Goal: Task Accomplishment & Management: Complete application form

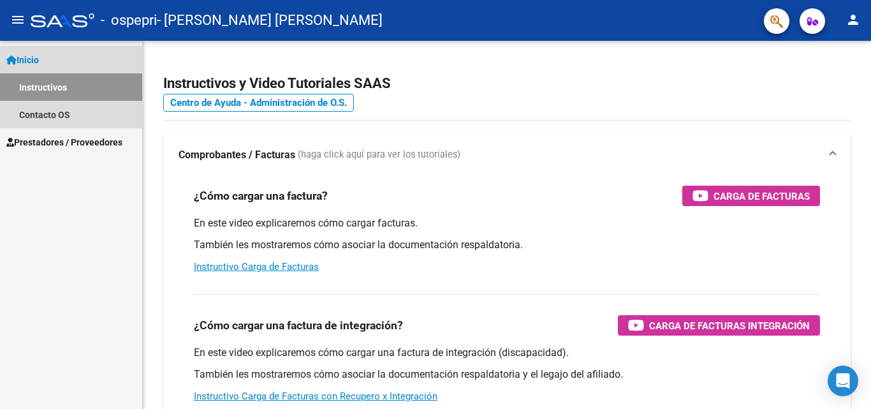
click at [36, 58] on span "Inicio" at bounding box center [22, 60] width 33 height 14
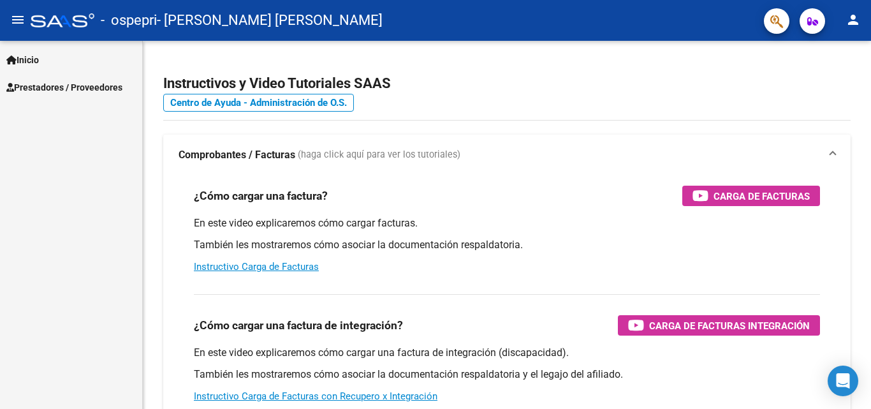
click at [40, 91] on span "Prestadores / Proveedores" at bounding box center [64, 87] width 116 height 14
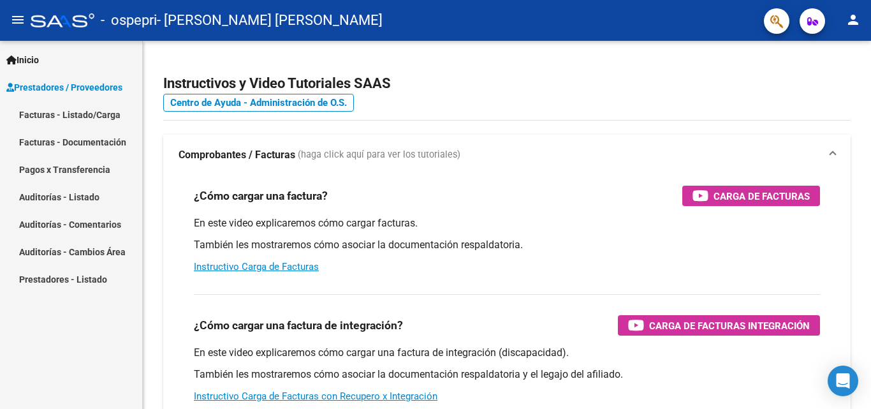
click at [45, 115] on link "Facturas - Listado/Carga" at bounding box center [71, 114] width 142 height 27
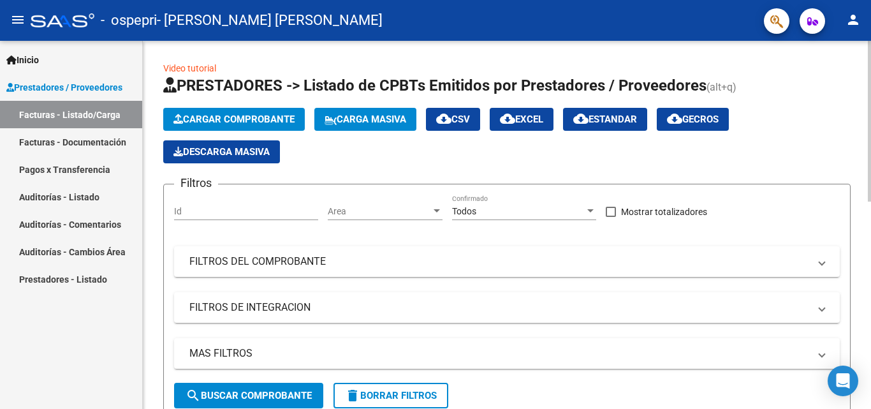
click at [204, 117] on span "Cargar Comprobante" at bounding box center [233, 119] width 121 height 11
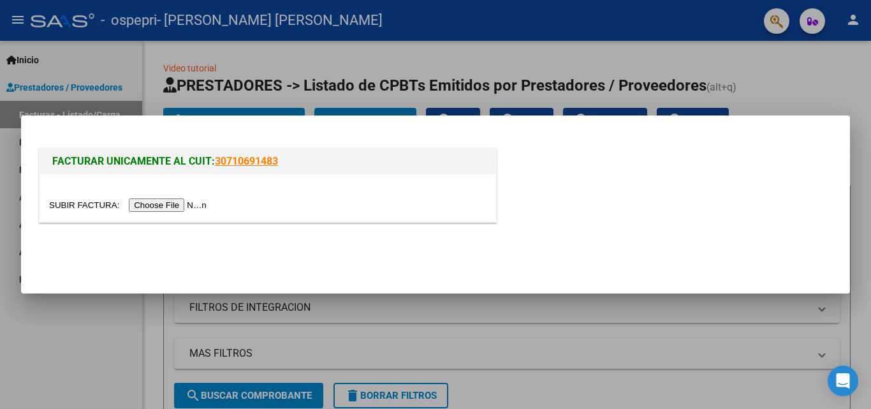
click at [179, 201] on input "file" at bounding box center [129, 204] width 161 height 13
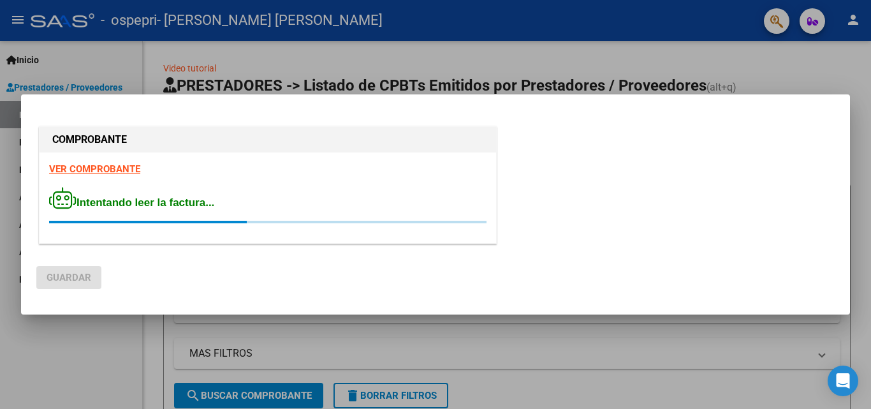
click at [110, 169] on div "VER COMPROBANTE Intentando leer la factura..." at bounding box center [268, 197] width 457 height 91
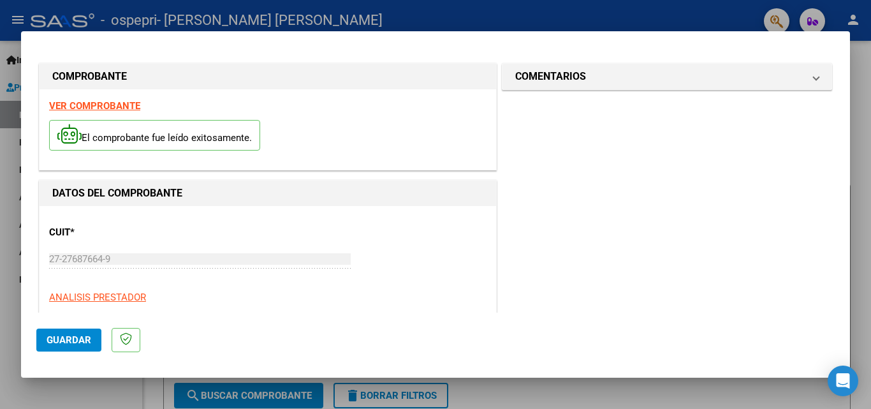
click at [90, 105] on strong "VER COMPROBANTE" at bounding box center [94, 105] width 91 height 11
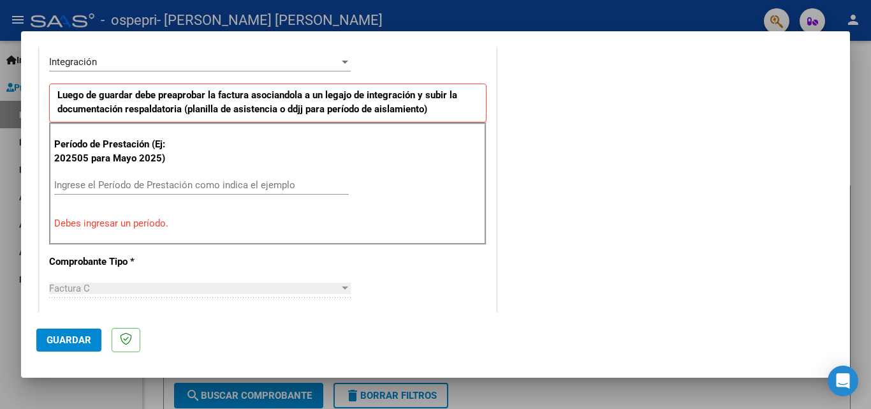
click at [163, 186] on input "Ingrese el Período de Prestación como indica el ejemplo" at bounding box center [201, 184] width 295 height 11
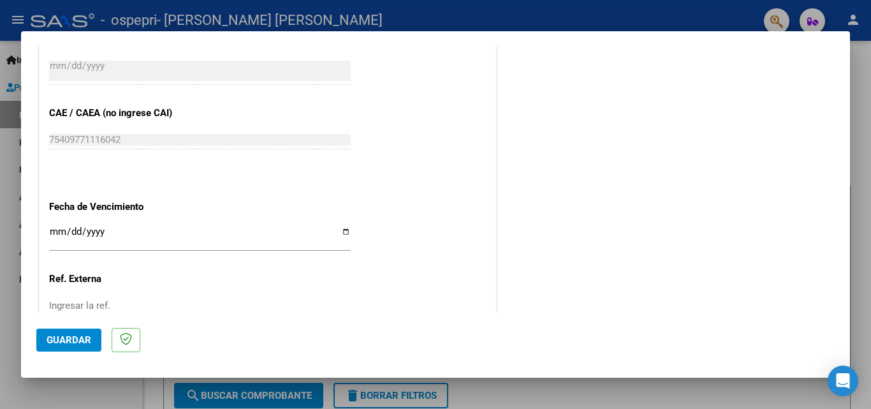
scroll to position [765, 0]
type input "202509"
click at [331, 229] on input "Ingresar la fecha" at bounding box center [200, 236] width 302 height 20
type input "2025-10-15"
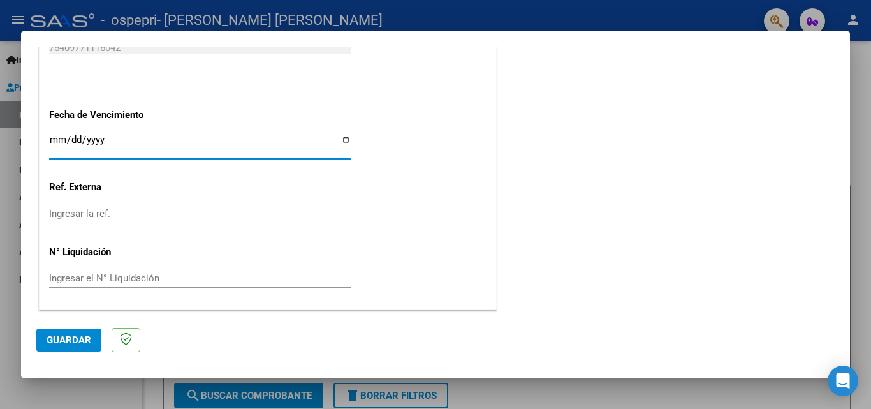
click at [123, 278] on input "Ingresar el N° Liquidación" at bounding box center [200, 277] width 302 height 11
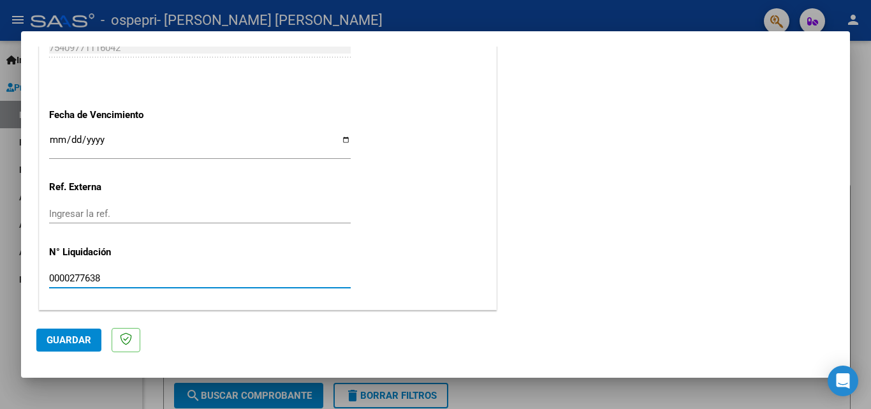
type input "0000277638"
click at [56, 343] on span "Guardar" at bounding box center [69, 339] width 45 height 11
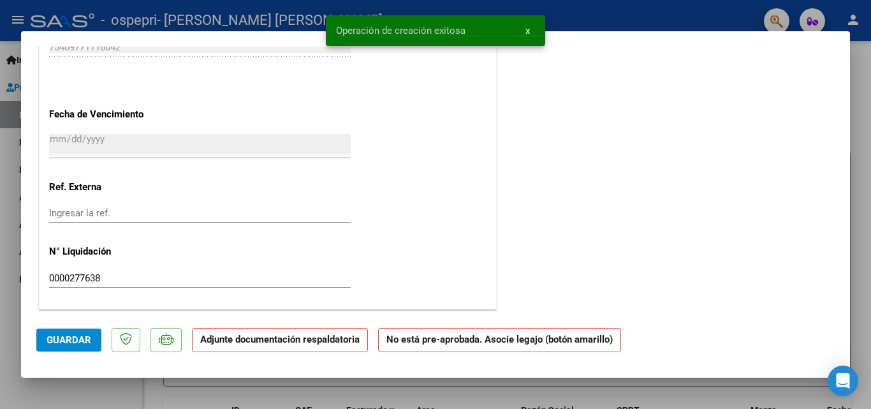
scroll to position [0, 0]
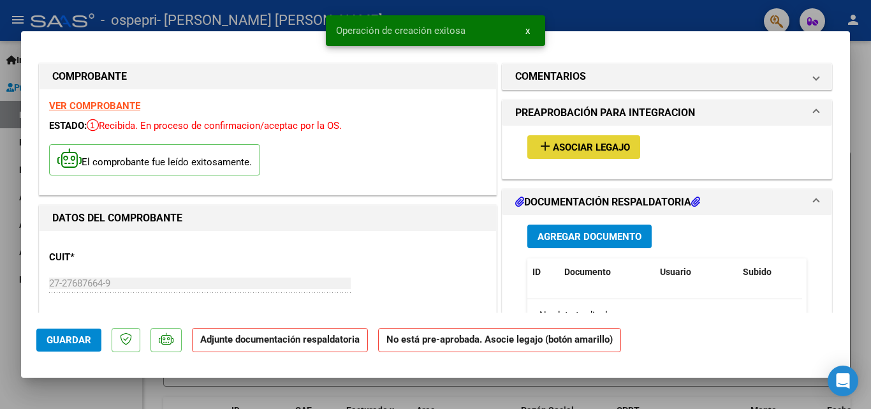
click at [331, 146] on mat-icon "add" at bounding box center [545, 145] width 15 height 15
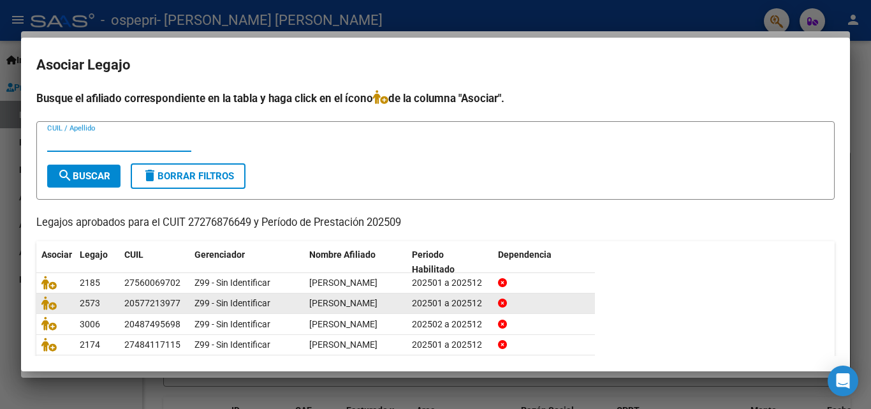
click at [331, 308] on span "INSULZA JULIAN MATEO" at bounding box center [343, 303] width 68 height 10
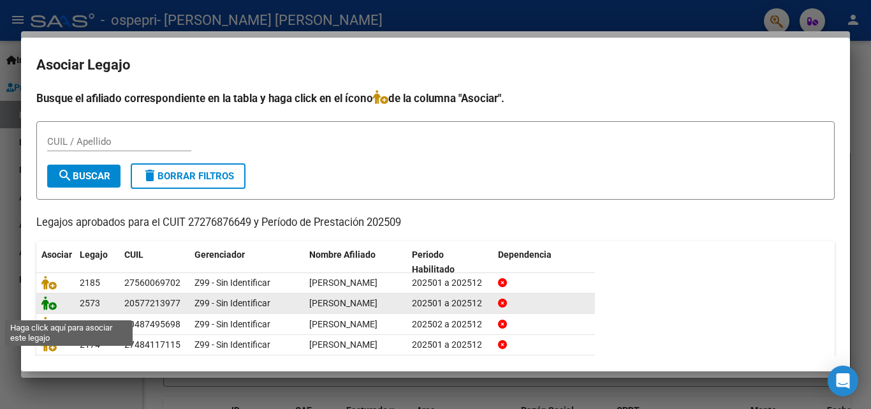
click at [53, 310] on icon at bounding box center [48, 303] width 15 height 14
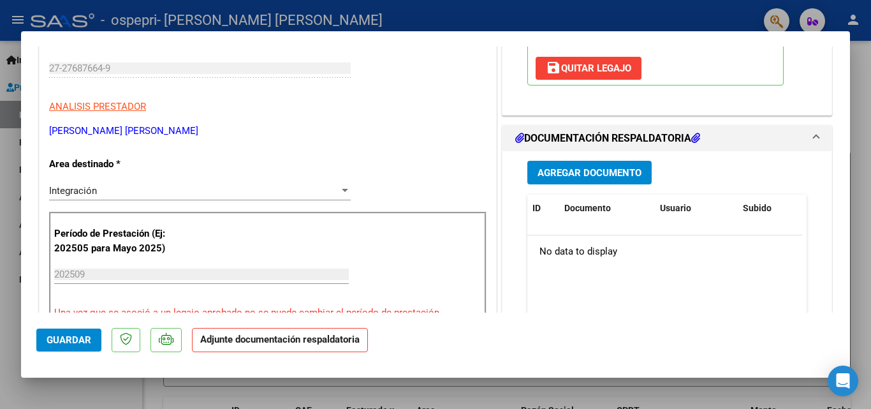
scroll to position [319, 0]
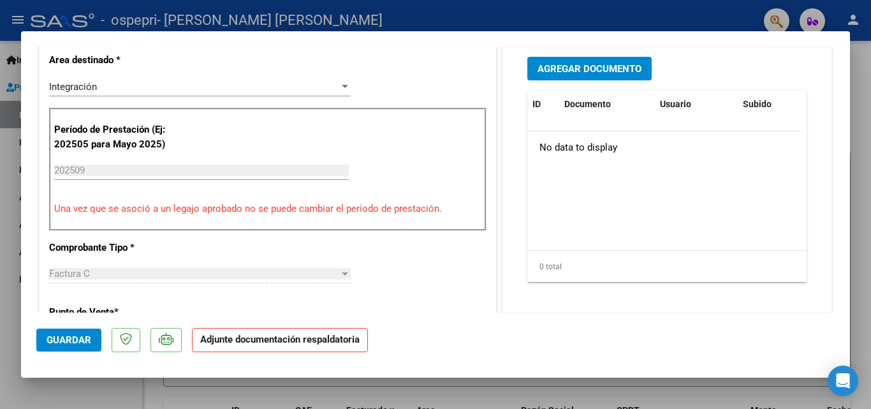
click at [331, 66] on span "Agregar Documento" at bounding box center [590, 68] width 104 height 11
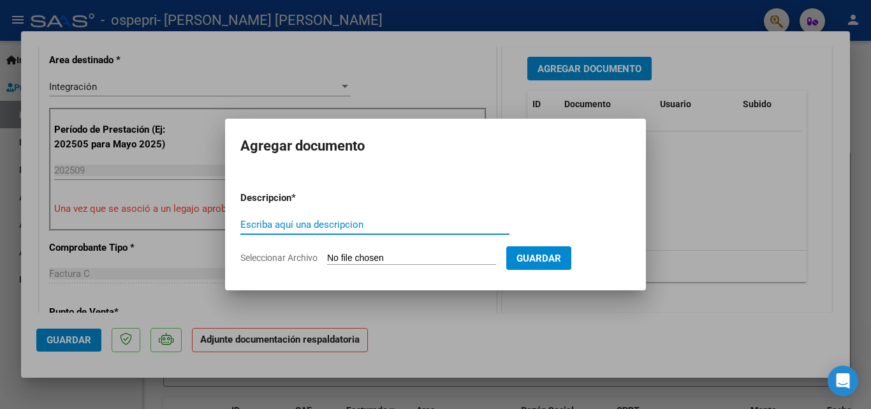
click at [277, 219] on input "Escriba aquí una descripcion" at bounding box center [374, 224] width 269 height 11
drag, startPoint x: 395, startPoint y: 251, endPoint x: 380, endPoint y: 263, distance: 19.9
click at [331, 263] on form "Descripcion * Escriba aquí una descripcion Seleccionar Archivo Guardar" at bounding box center [435, 227] width 390 height 93
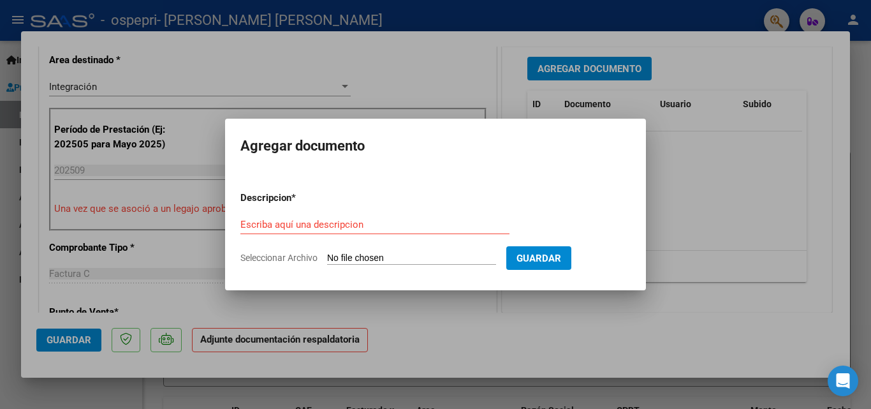
click at [331, 256] on input "Seleccionar Archivo" at bounding box center [411, 259] width 169 height 12
click at [328, 224] on input "Escriba aquí una descripcion" at bounding box center [374, 224] width 269 height 11
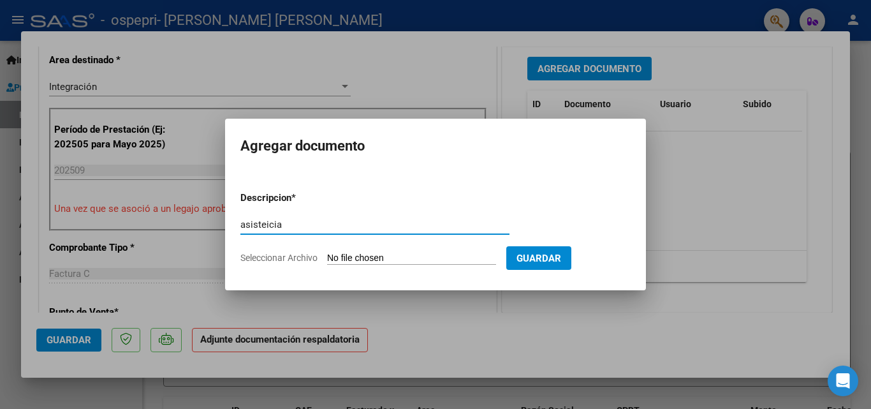
type input "asisteicia"
click at [331, 260] on input "Seleccionar Archivo" at bounding box center [411, 259] width 169 height 12
type input "C:\fakepath\Adobe Scan 05 oct. 2025.pdf"
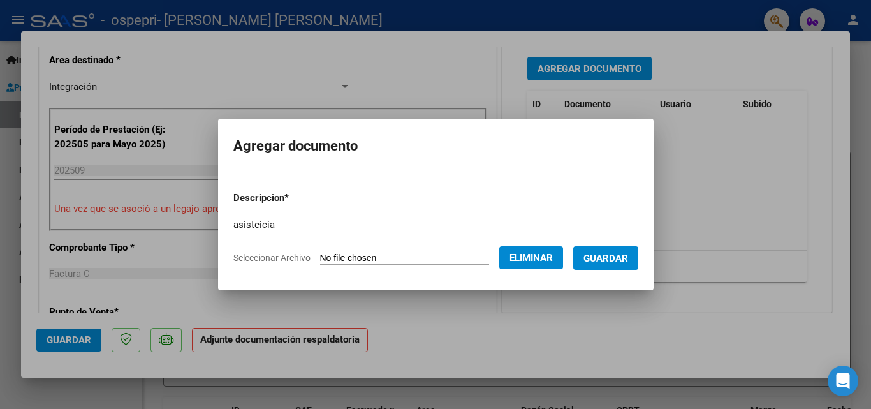
click at [331, 256] on span "Guardar" at bounding box center [605, 258] width 45 height 11
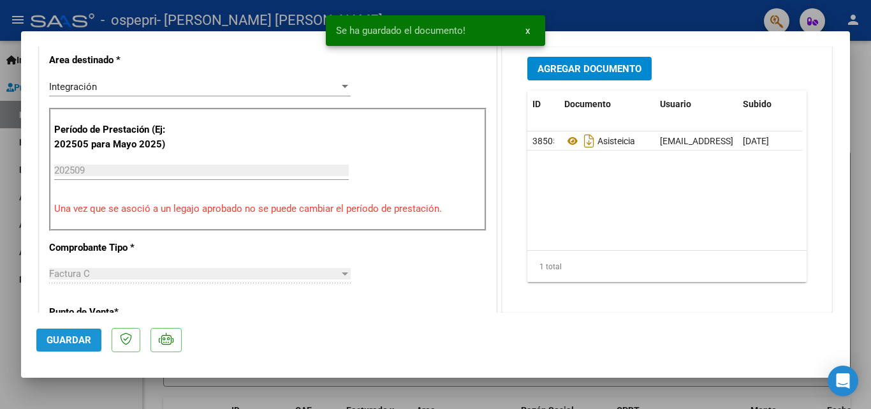
click at [75, 342] on span "Guardar" at bounding box center [69, 339] width 45 height 11
click at [28, 19] on div at bounding box center [435, 204] width 871 height 409
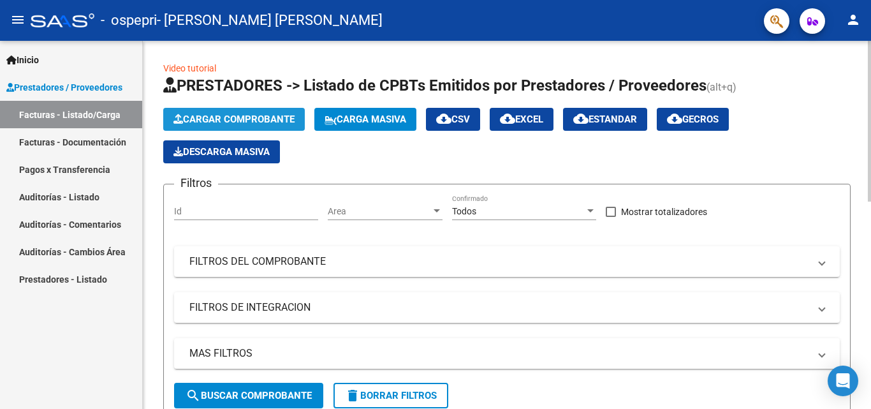
click at [223, 119] on span "Cargar Comprobante" at bounding box center [233, 119] width 121 height 11
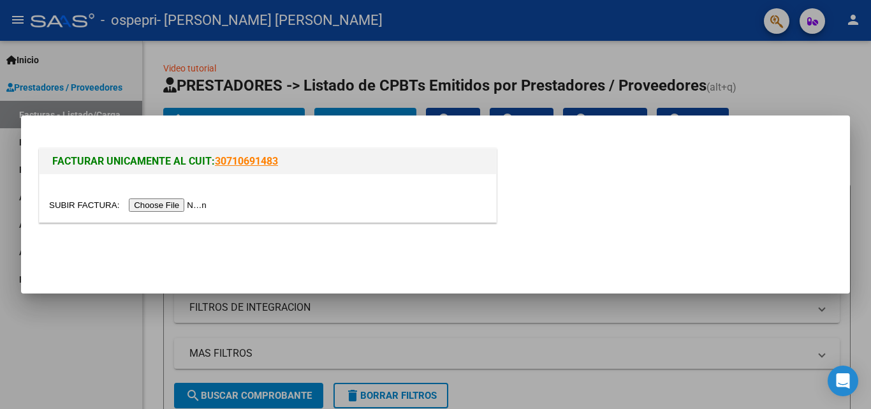
click at [191, 207] on input "file" at bounding box center [129, 204] width 161 height 13
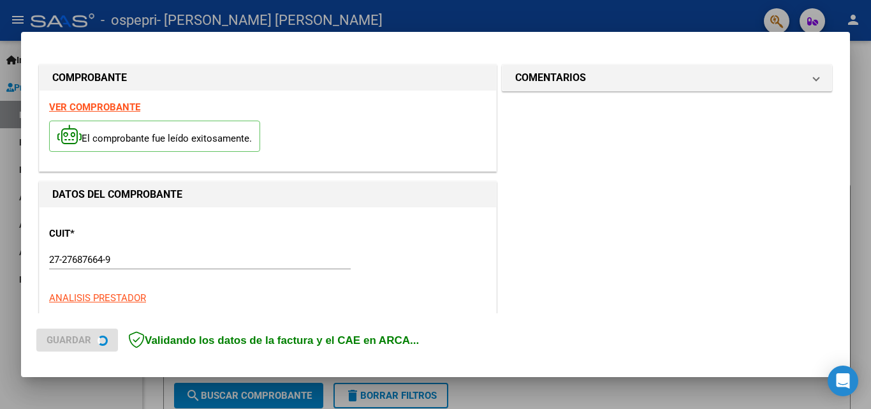
click at [103, 167] on div "VER COMPROBANTE El comprobante fue leído exitosamente." at bounding box center [268, 131] width 457 height 80
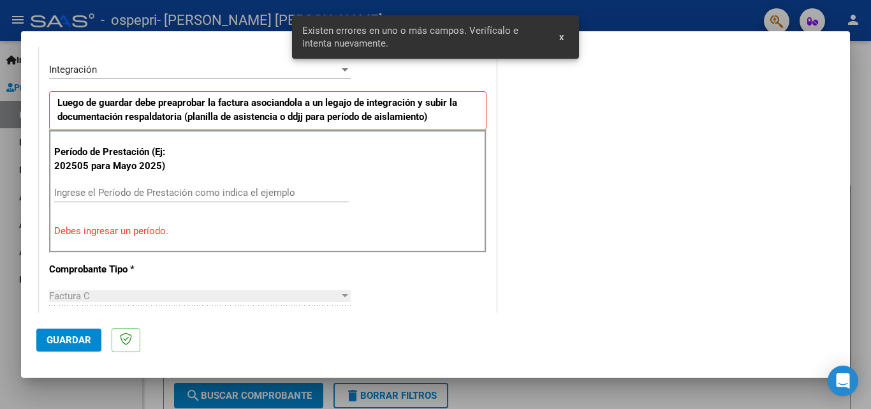
scroll to position [0, 0]
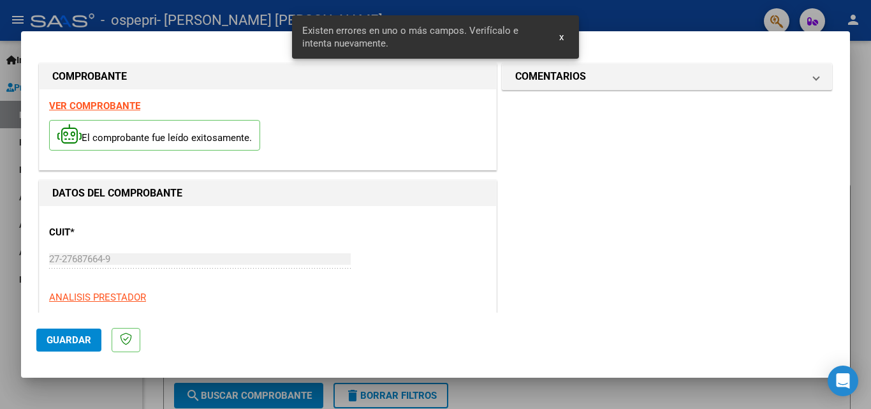
click at [108, 107] on strong "VER COMPROBANTE" at bounding box center [94, 105] width 91 height 11
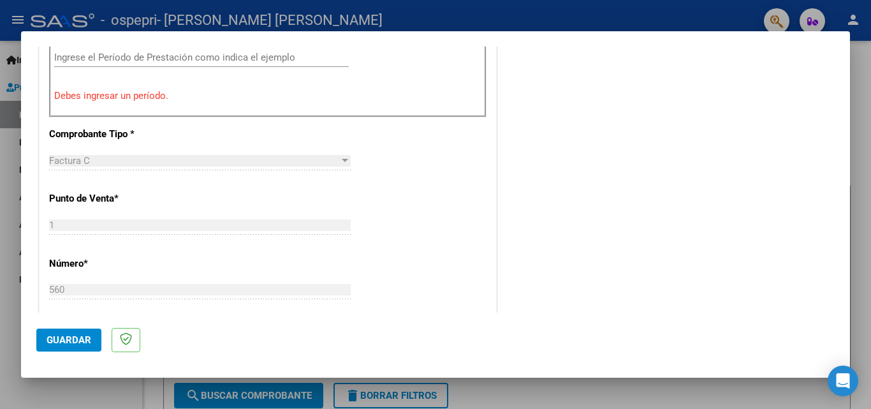
scroll to position [383, 0]
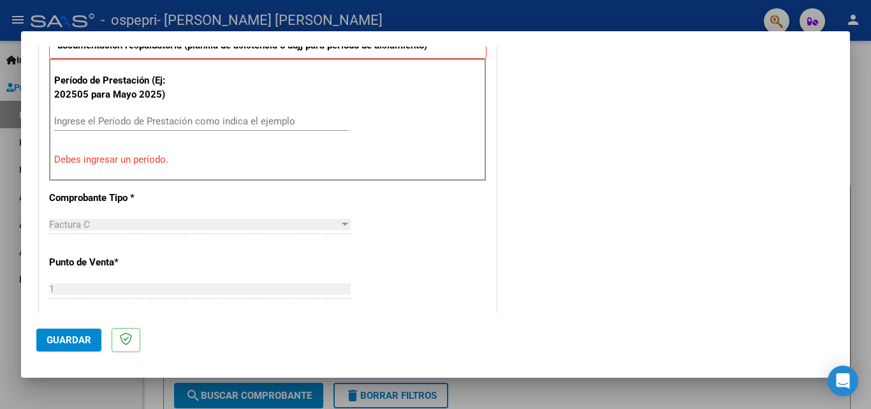
click at [146, 118] on input "Ingrese el Período de Prestación como indica el ejemplo" at bounding box center [201, 120] width 295 height 11
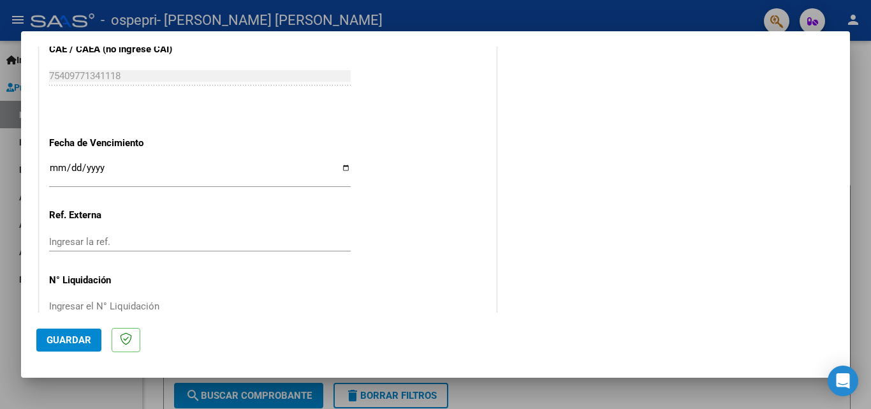
scroll to position [856, 0]
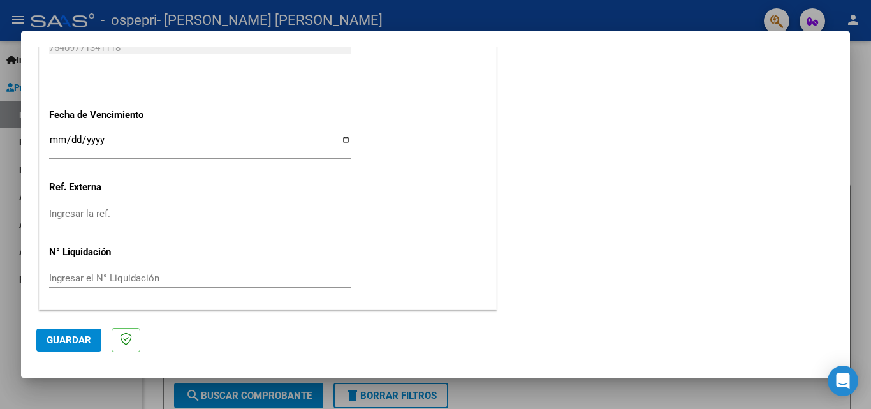
type input "202509"
click at [331, 136] on input "Ingresar la fecha" at bounding box center [200, 145] width 302 height 20
type input "2025-10-15"
click at [112, 212] on input "Ingresar la ref." at bounding box center [200, 213] width 302 height 11
click at [118, 277] on input "Ingresar el N° Liquidación" at bounding box center [200, 277] width 302 height 11
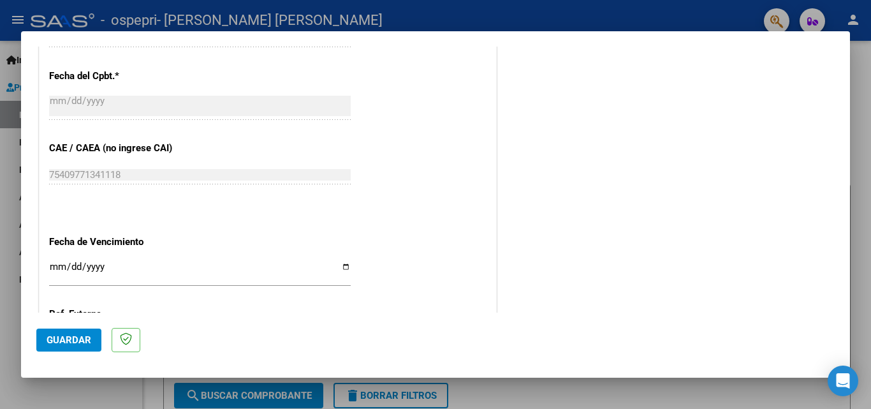
scroll to position [538, 0]
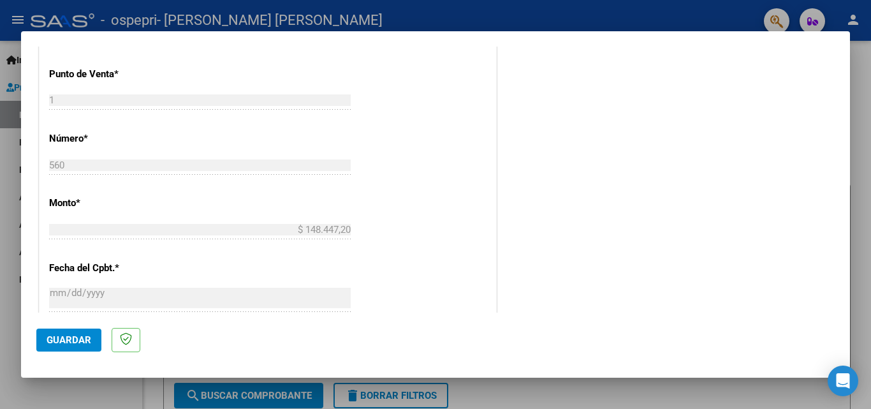
type input "0000277633"
click at [62, 341] on span "Guardar" at bounding box center [69, 339] width 45 height 11
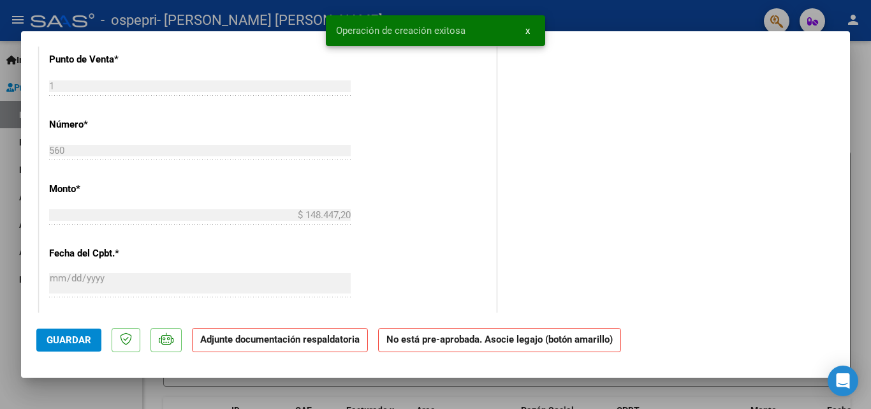
scroll to position [0, 0]
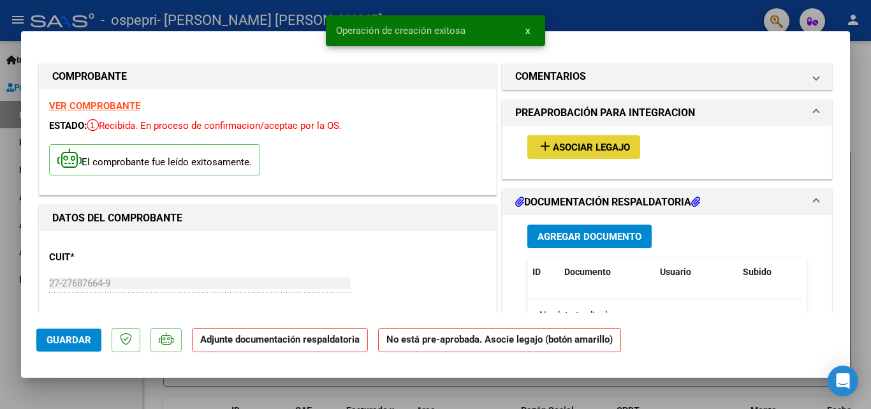
click at [331, 145] on span "Asociar Legajo" at bounding box center [591, 147] width 77 height 11
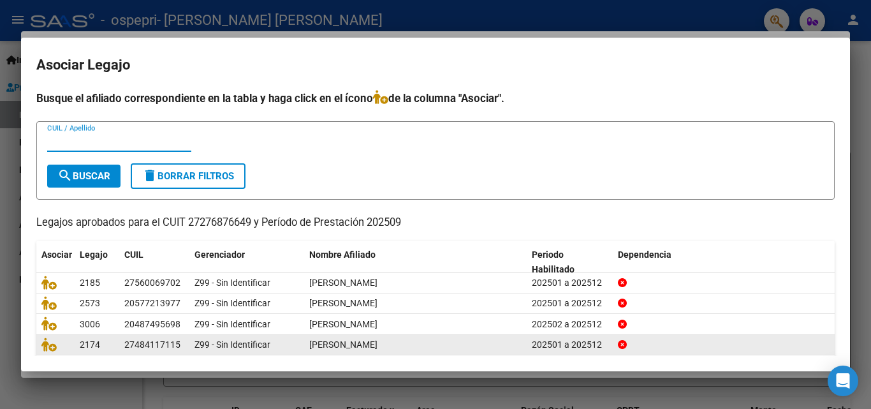
scroll to position [70, 0]
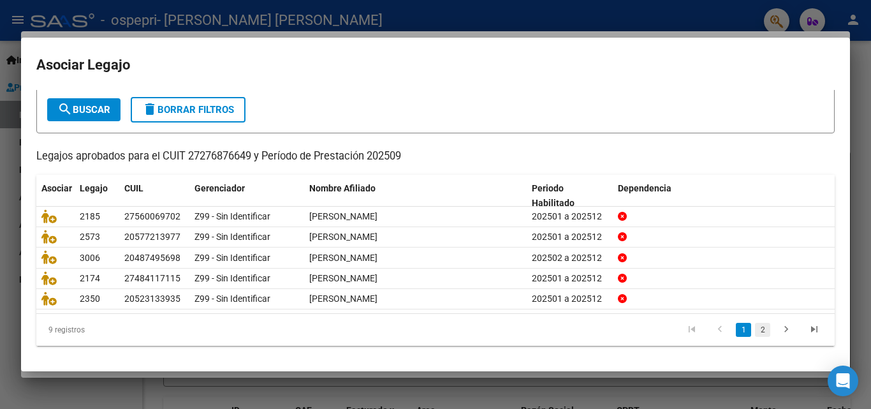
click at [331, 329] on link "2" at bounding box center [762, 330] width 15 height 14
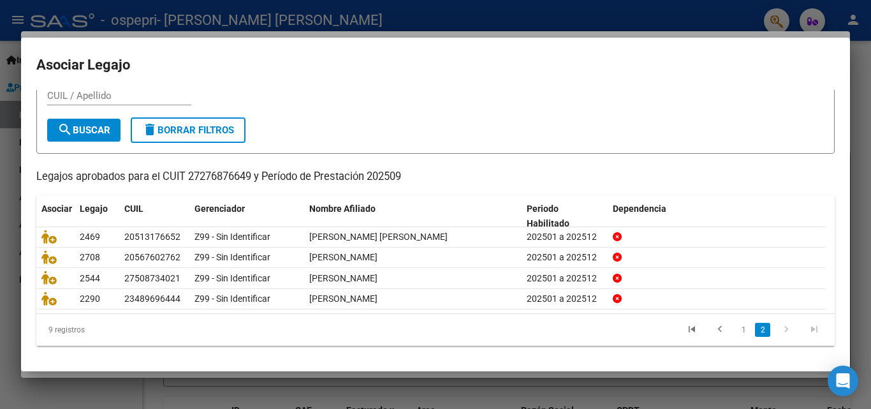
scroll to position [48, 0]
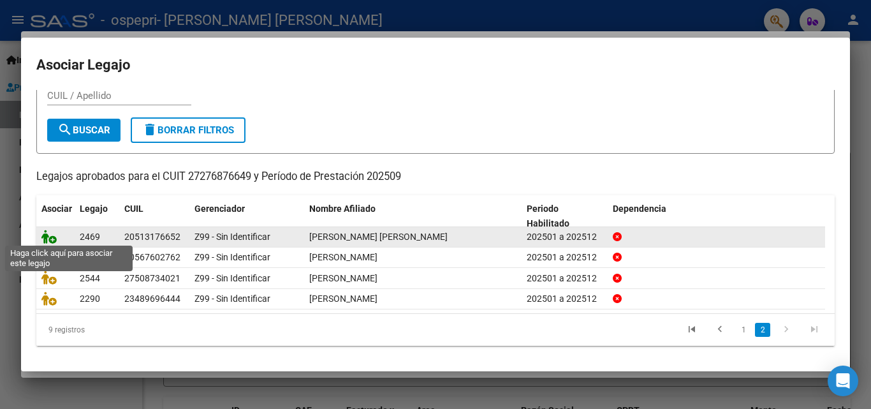
click at [55, 238] on icon at bounding box center [48, 237] width 15 height 14
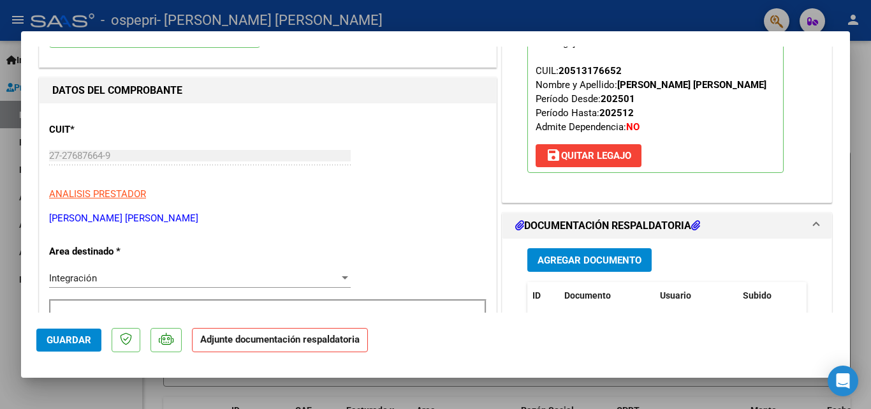
scroll to position [255, 0]
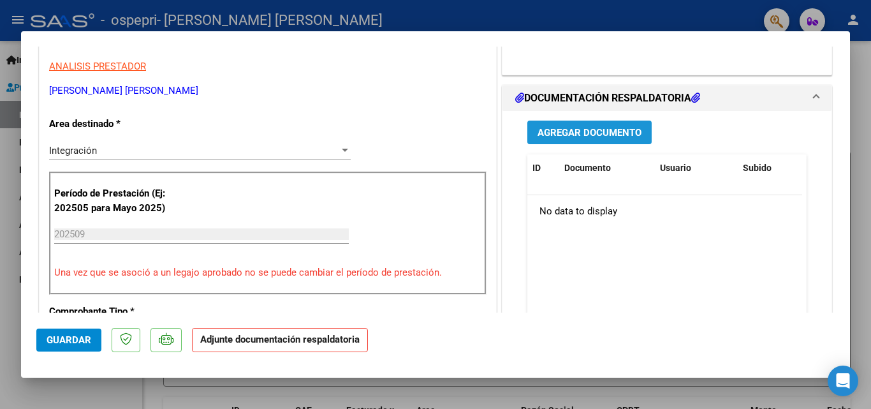
click at [331, 136] on span "Agregar Documento" at bounding box center [590, 132] width 104 height 11
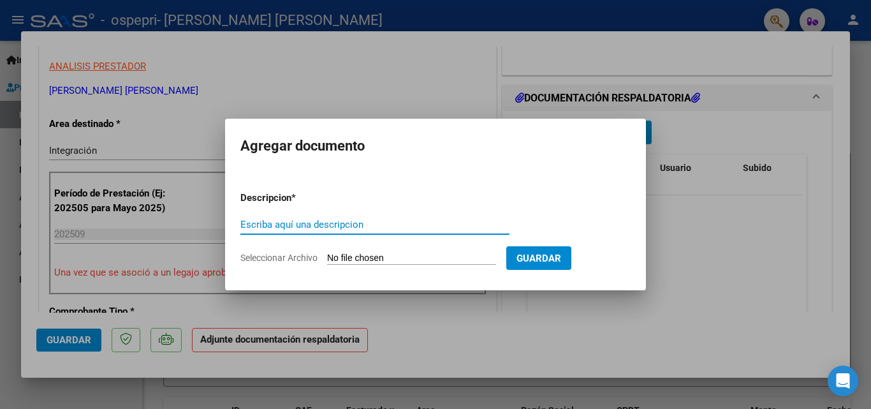
click at [331, 226] on input "Escriba aquí una descripcion" at bounding box center [374, 224] width 269 height 11
type input "asistencia"
click at [331, 254] on input "Seleccionar Archivo" at bounding box center [411, 259] width 169 height 12
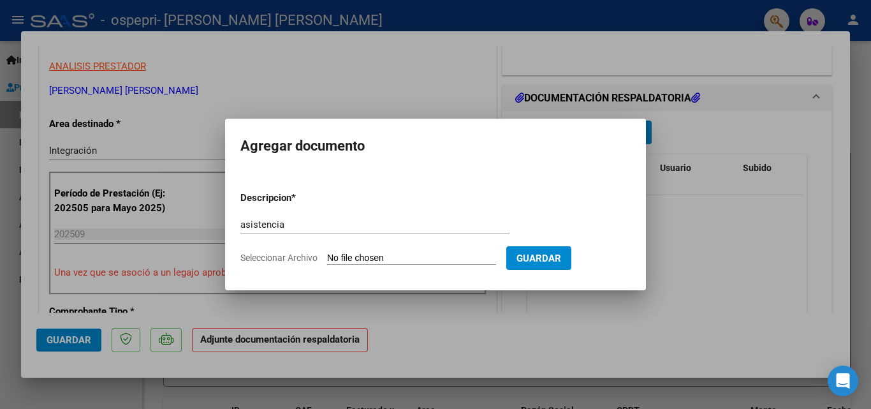
type input "C:\fakepath\Adobe Scan 05 oct. 2025 (1).pdf"
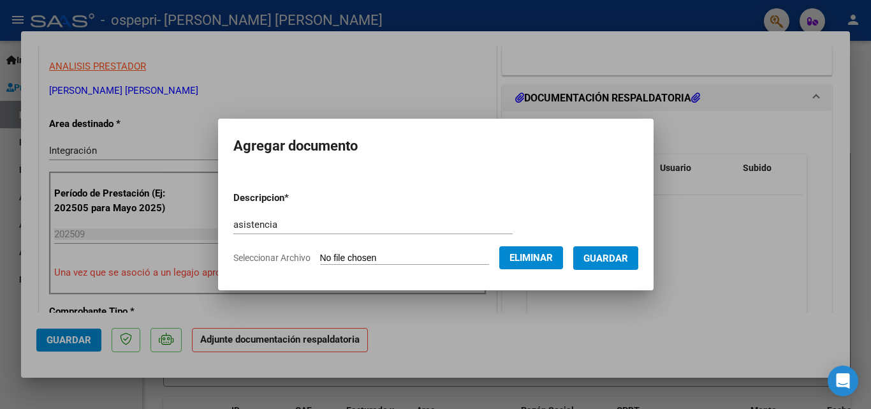
click at [331, 259] on span "Guardar" at bounding box center [605, 258] width 45 height 11
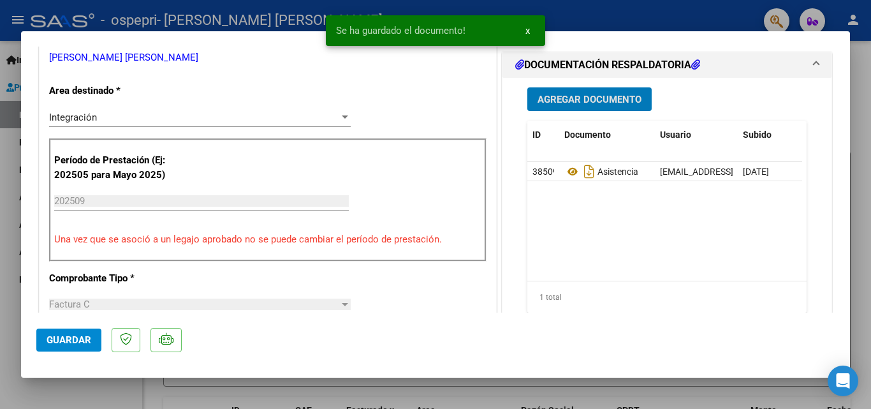
scroll to position [319, 0]
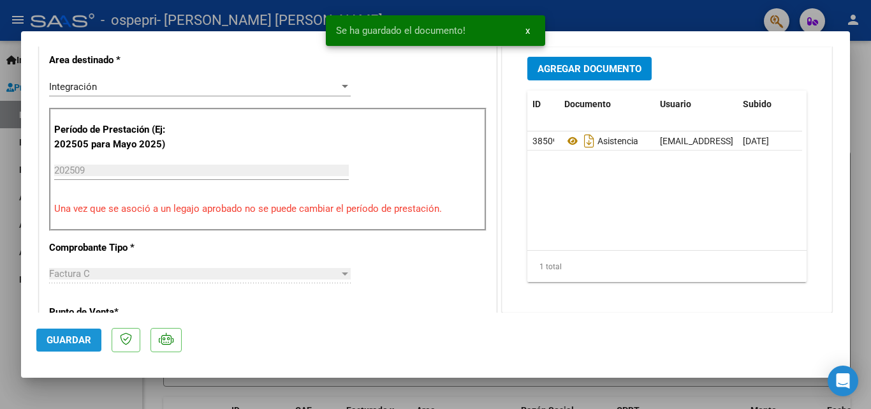
click at [78, 344] on span "Guardar" at bounding box center [69, 339] width 45 height 11
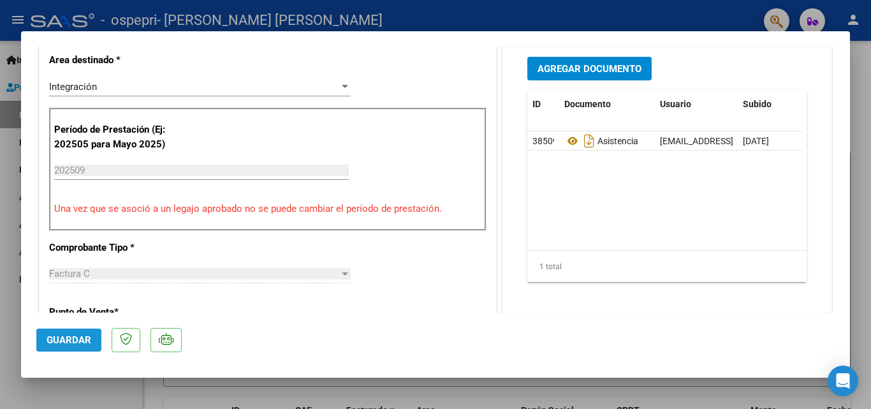
click at [59, 339] on span "Guardar" at bounding box center [69, 339] width 45 height 11
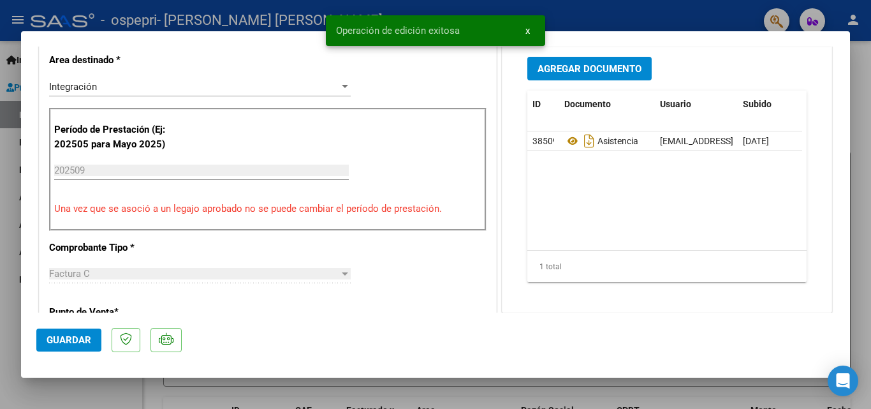
click at [4, 287] on div at bounding box center [435, 204] width 871 height 409
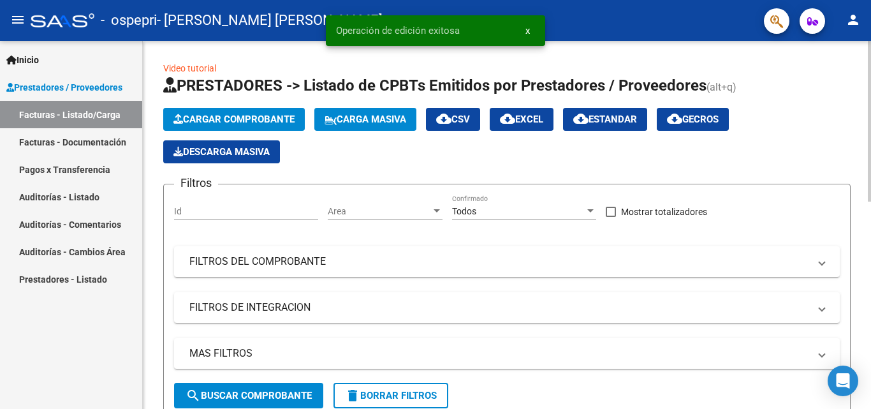
click at [241, 112] on button "Cargar Comprobante" at bounding box center [234, 119] width 142 height 23
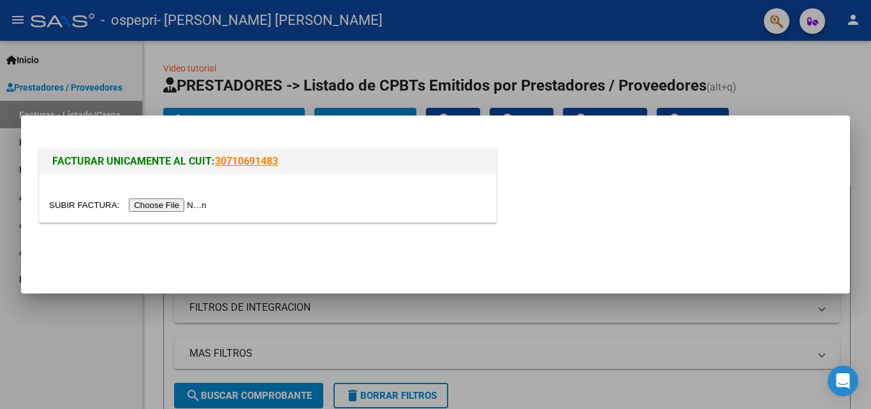
click at [197, 204] on input "file" at bounding box center [129, 204] width 161 height 13
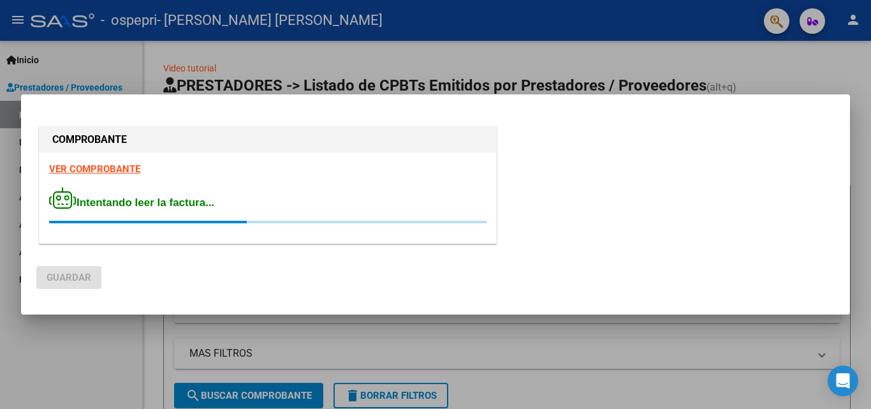
click at [125, 166] on strong "VER COMPROBANTE" at bounding box center [94, 168] width 91 height 11
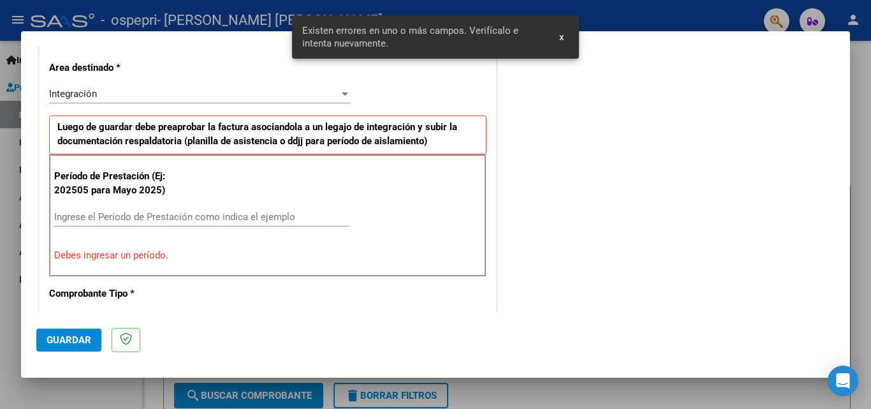
scroll to position [288, 0]
click at [147, 214] on input "Ingrese el Período de Prestación como indica el ejemplo" at bounding box center [201, 215] width 295 height 11
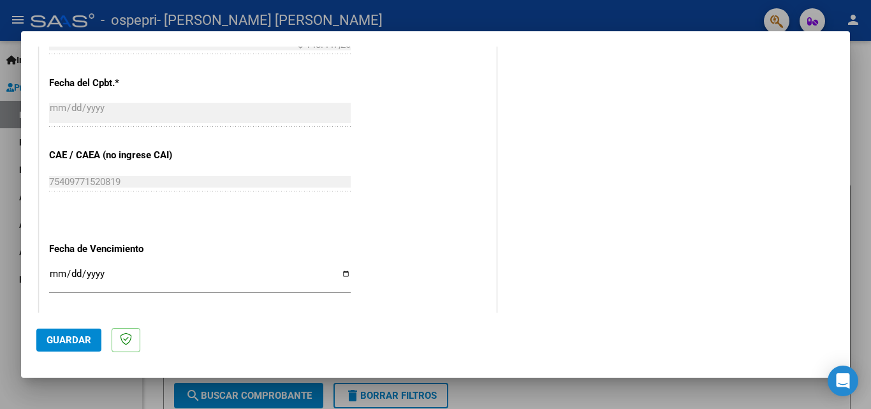
scroll to position [734, 0]
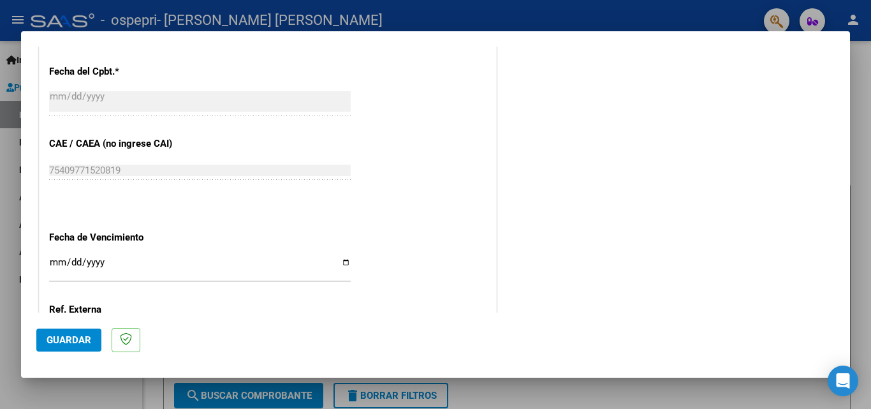
type input "202509"
click at [331, 260] on input "Ingresar la fecha" at bounding box center [200, 267] width 302 height 20
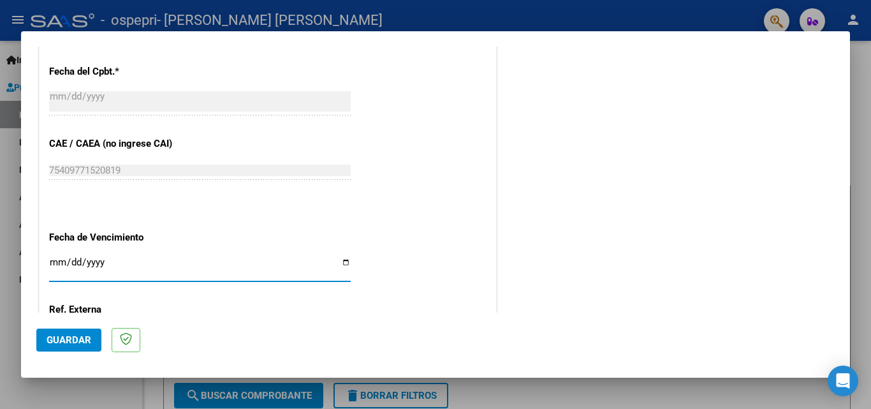
type input "2025-10-15"
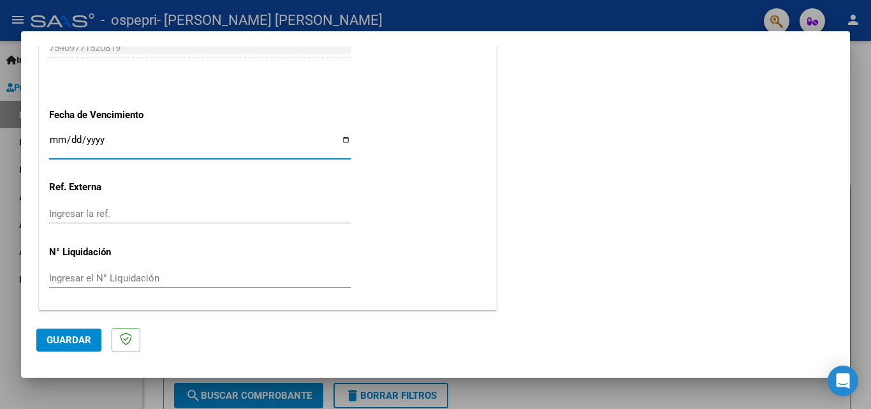
click at [212, 280] on input "Ingresar el N° Liquidación" at bounding box center [200, 277] width 302 height 11
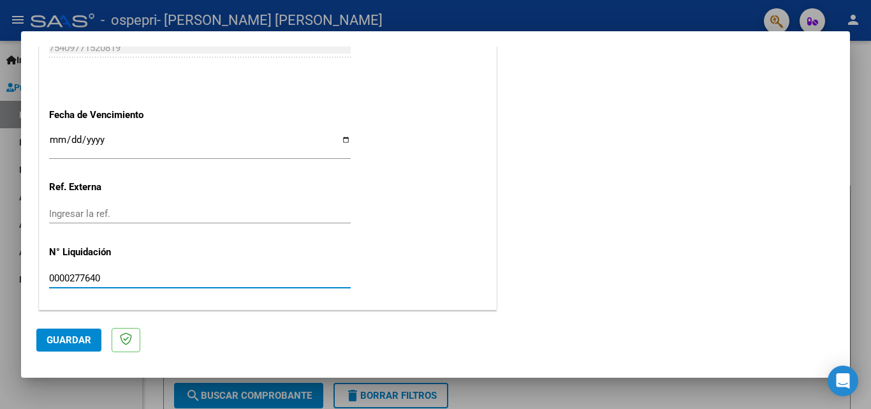
type input "0000277640"
click at [64, 343] on span "Guardar" at bounding box center [69, 339] width 45 height 11
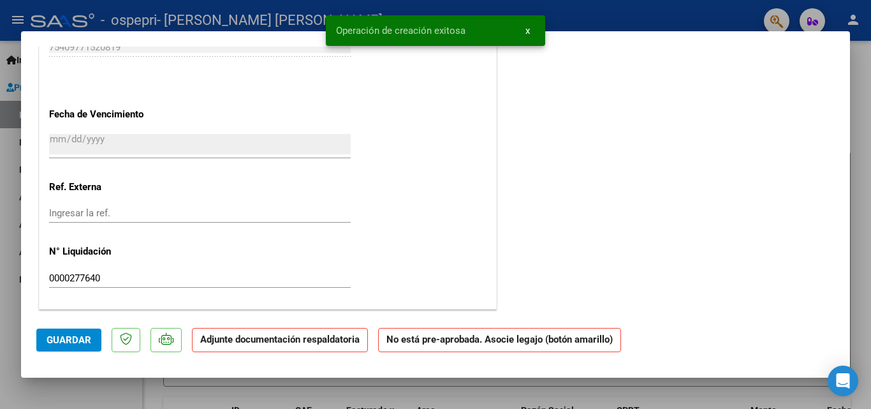
scroll to position [0, 0]
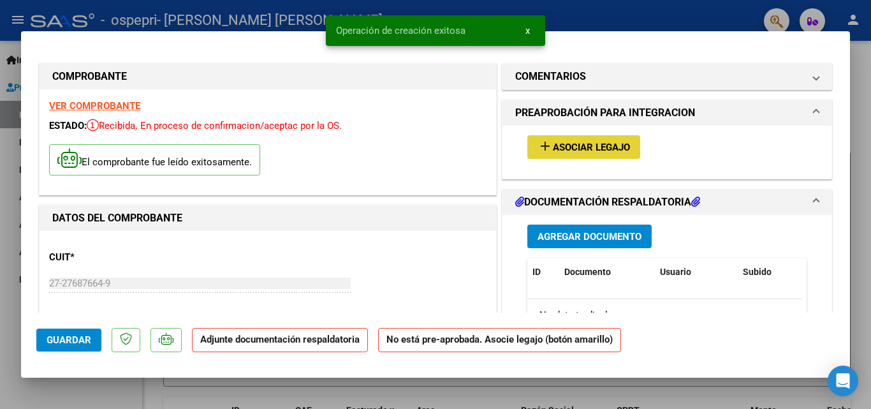
click at [331, 142] on span "Asociar Legajo" at bounding box center [591, 147] width 77 height 11
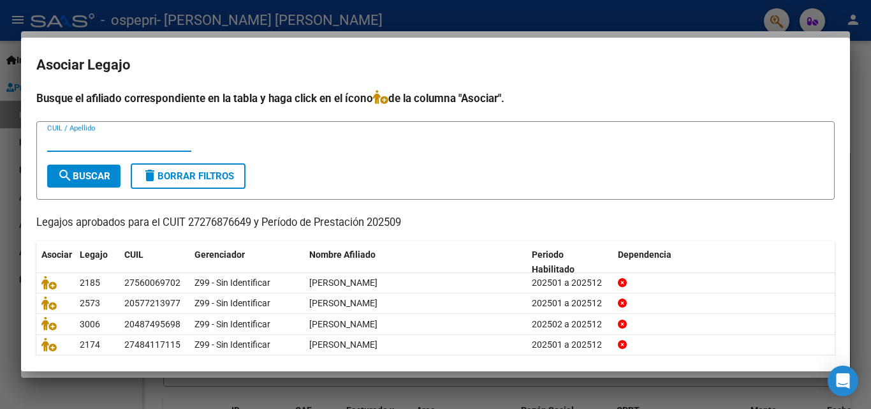
scroll to position [64, 0]
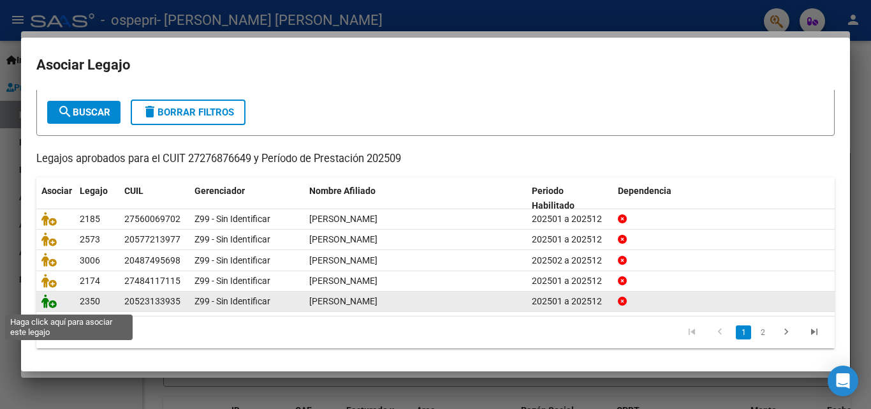
click at [55, 308] on icon at bounding box center [48, 301] width 15 height 14
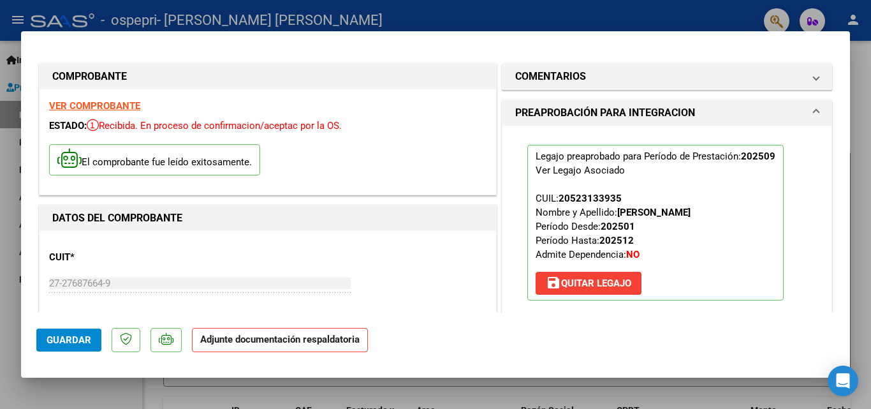
scroll to position [191, 0]
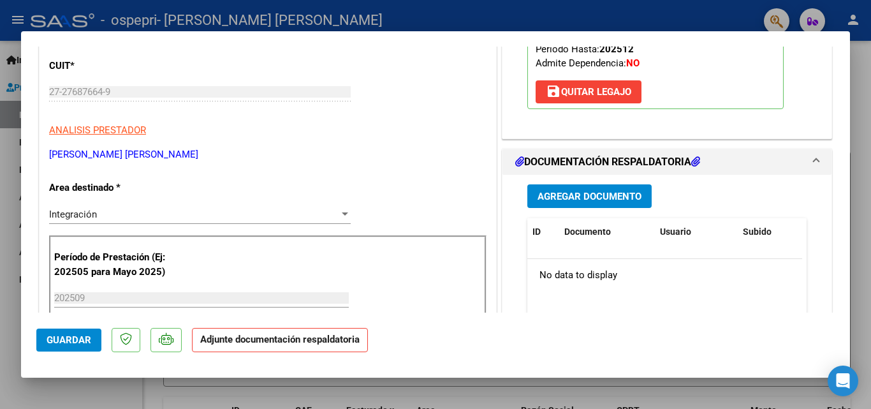
click at [331, 193] on span "Agregar Documento" at bounding box center [590, 196] width 104 height 11
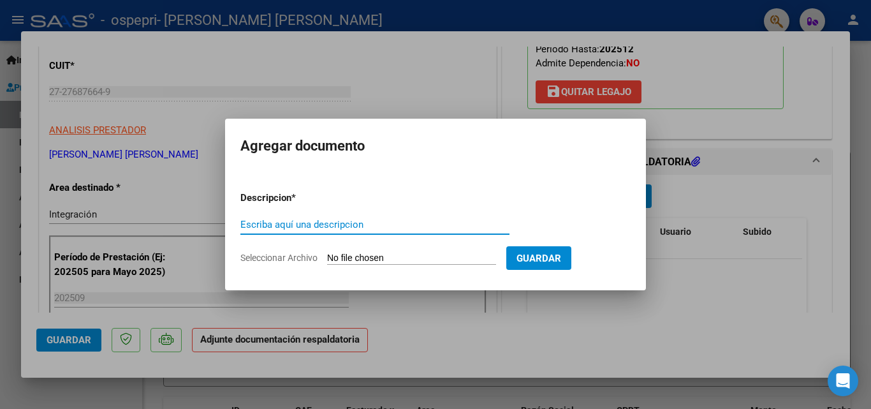
click at [331, 224] on div "Escriba aquí una descripcion" at bounding box center [374, 224] width 269 height 19
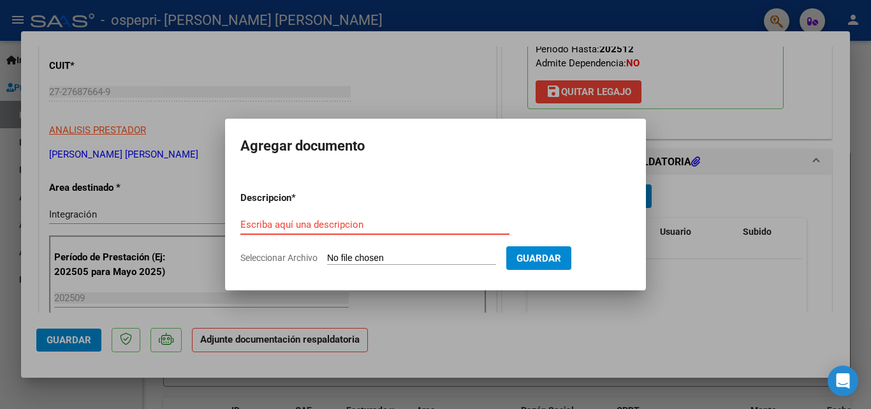
click at [331, 224] on input "Escriba aquí una descripcion" at bounding box center [374, 224] width 269 height 11
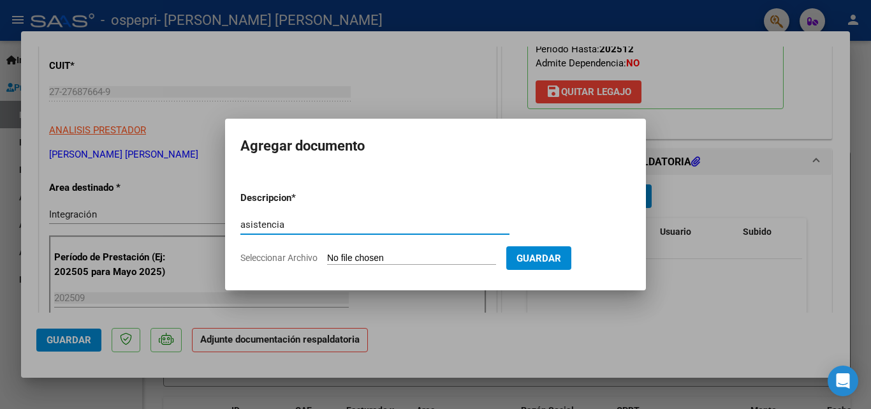
type input "asistencia"
click at [331, 257] on input "Seleccionar Archivo" at bounding box center [411, 259] width 169 height 12
type input "C:\fakepath\Adobe Scan 05 oct. 2025 (2).pdf"
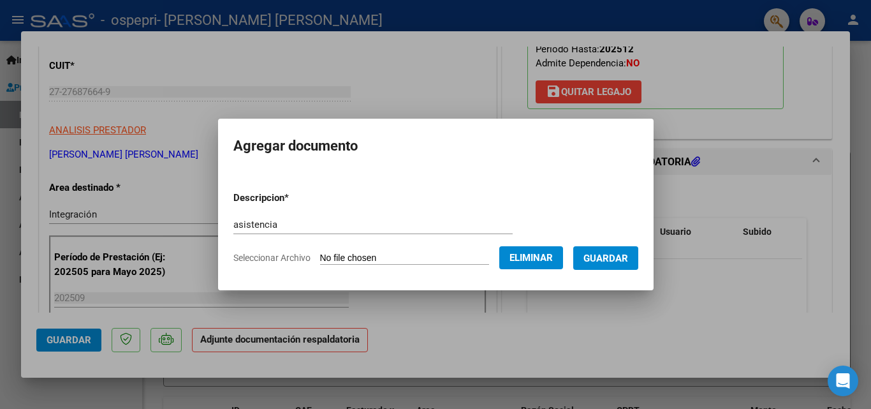
click at [331, 258] on span "Guardar" at bounding box center [605, 258] width 45 height 11
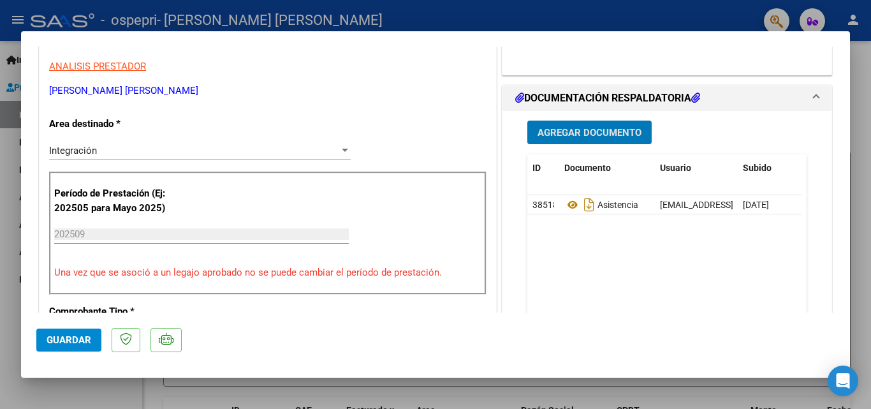
scroll to position [319, 0]
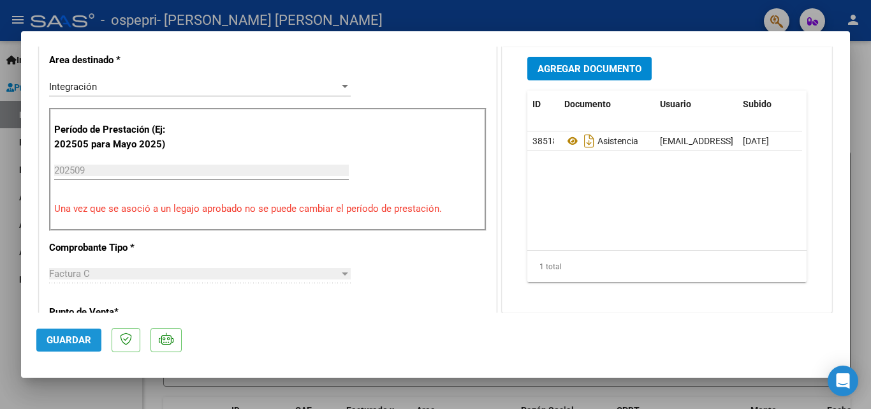
click at [70, 336] on span "Guardar" at bounding box center [69, 339] width 45 height 11
click at [77, 334] on span "Guardar" at bounding box center [69, 339] width 45 height 11
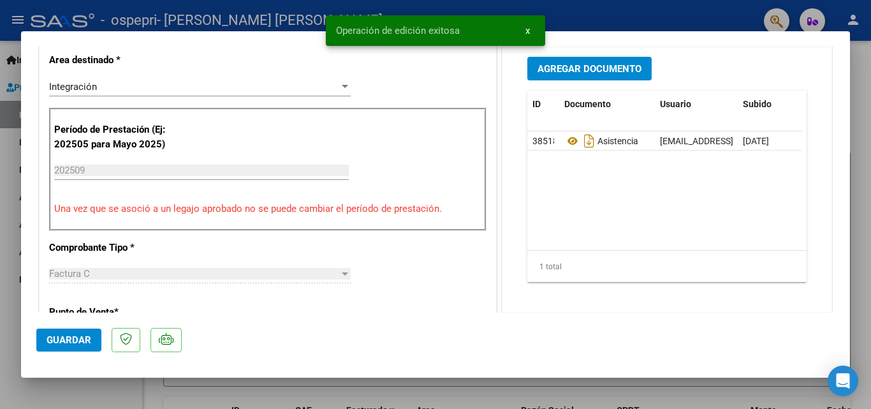
click at [20, 267] on div at bounding box center [435, 204] width 871 height 409
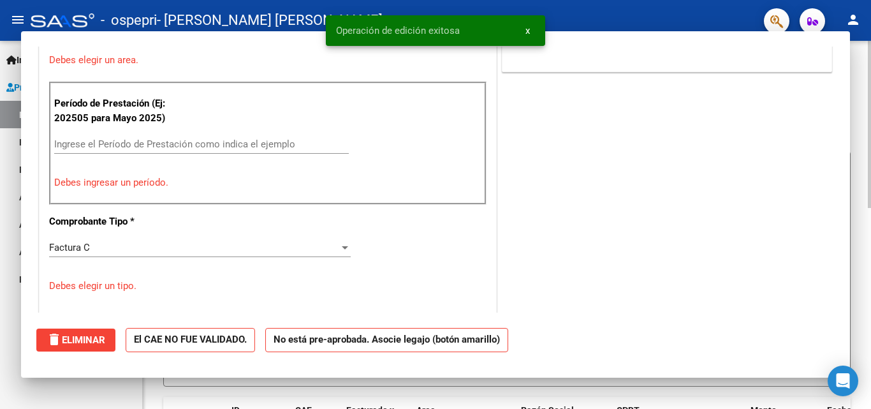
scroll to position [0, 0]
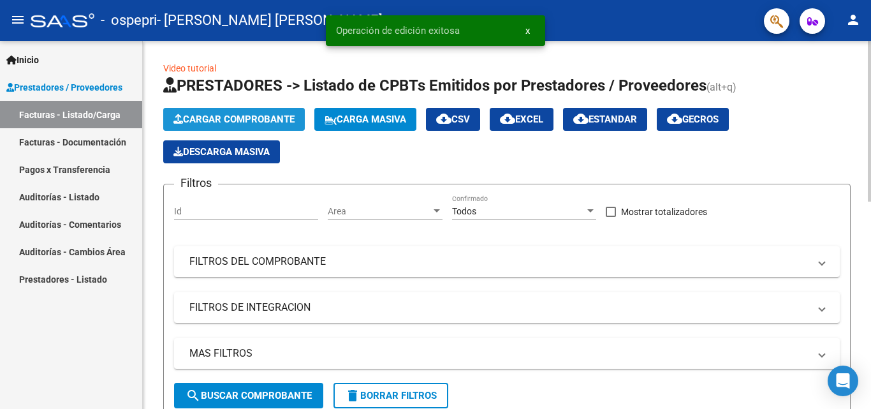
click at [215, 126] on button "Cargar Comprobante" at bounding box center [234, 119] width 142 height 23
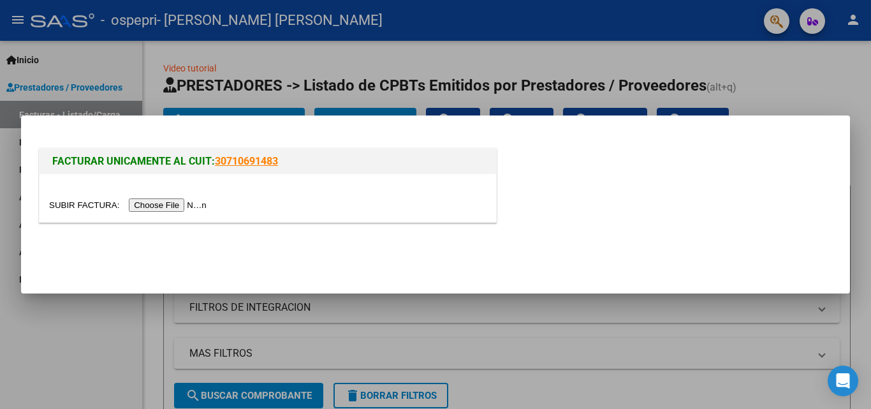
click at [171, 207] on input "file" at bounding box center [129, 204] width 161 height 13
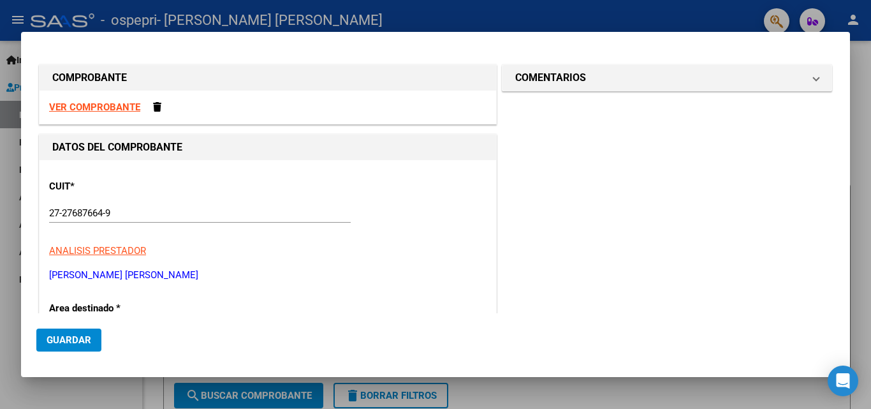
click at [124, 110] on strong "VER COMPROBANTE" at bounding box center [94, 106] width 91 height 11
click at [86, 110] on strong "VER COMPROBANTE" at bounding box center [94, 106] width 91 height 11
click at [104, 108] on strong "VER COMPROBANTE" at bounding box center [94, 106] width 91 height 11
click at [155, 103] on span at bounding box center [157, 107] width 8 height 10
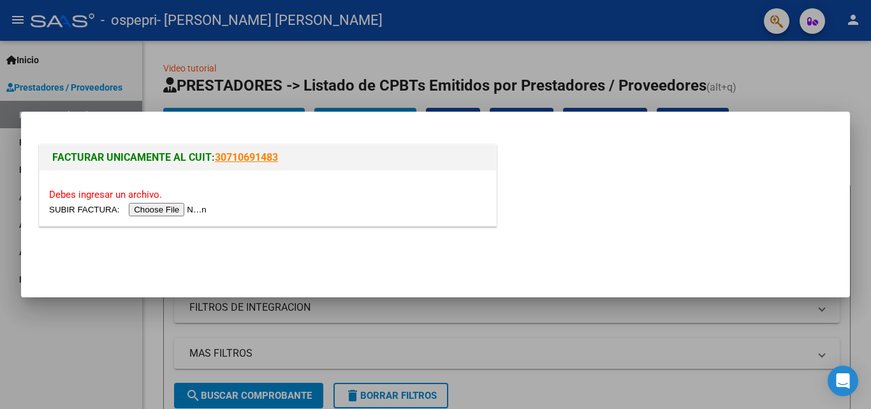
click at [179, 212] on input "file" at bounding box center [129, 209] width 161 height 13
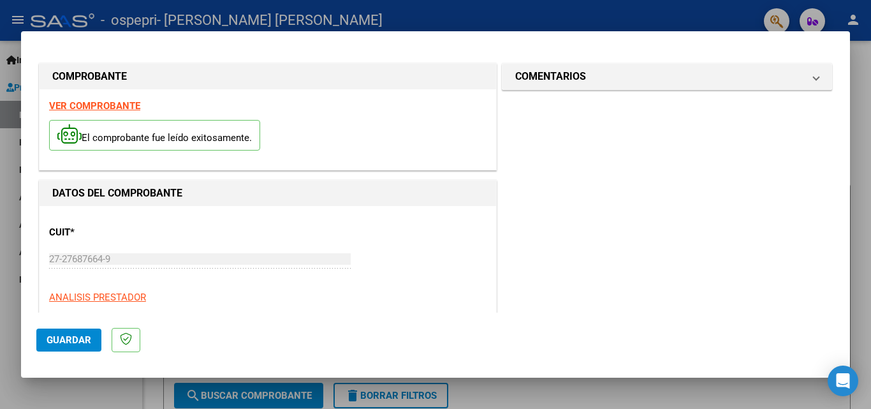
click at [121, 110] on strong "VER COMPROBANTE" at bounding box center [94, 105] width 91 height 11
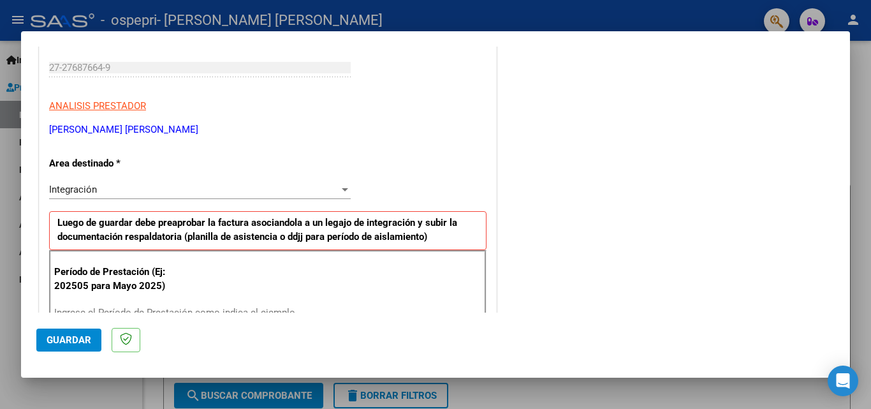
scroll to position [319, 0]
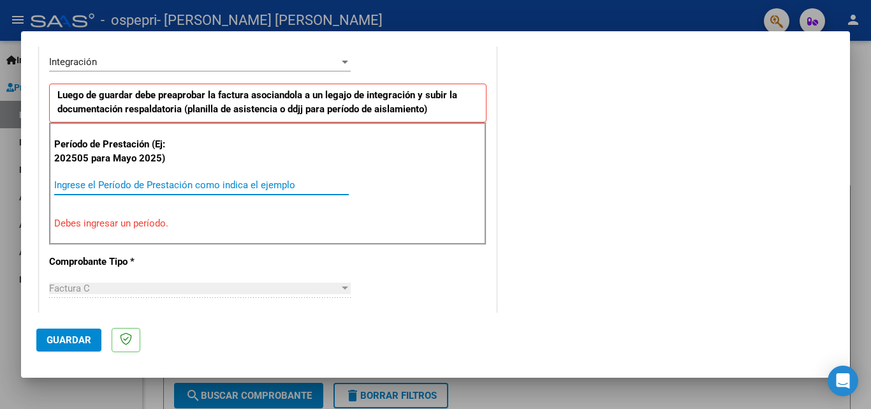
click at [114, 180] on input "Ingrese el Período de Prestación como indica el ejemplo" at bounding box center [201, 184] width 295 height 11
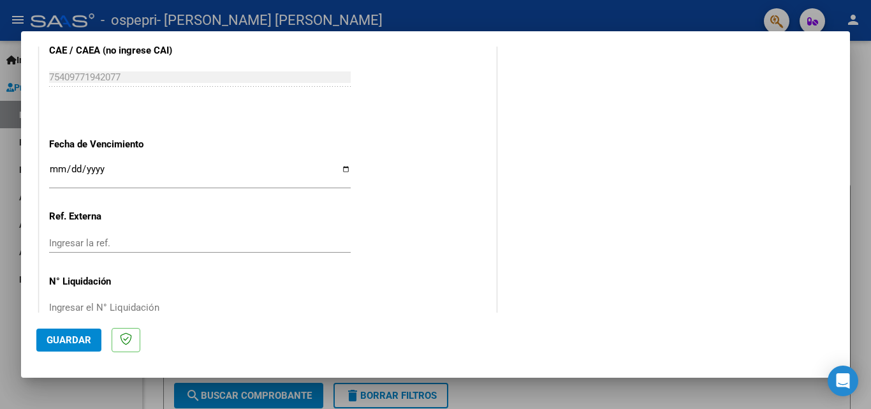
scroll to position [829, 0]
type input "202509"
click at [331, 163] on input "Ingresar la fecha" at bounding box center [200, 172] width 302 height 20
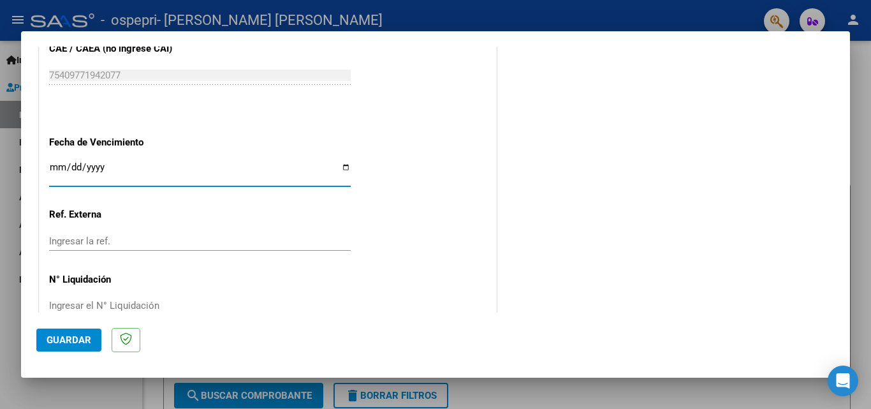
type input "2025-10-15"
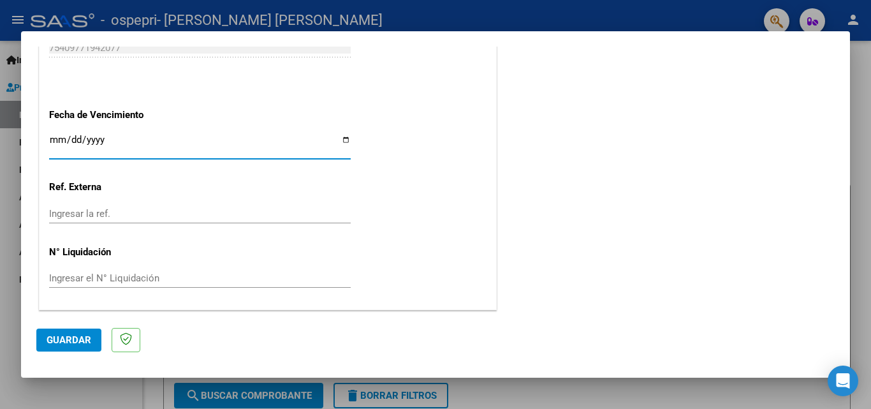
click at [113, 275] on input "Ingresar el N° Liquidación" at bounding box center [200, 277] width 302 height 11
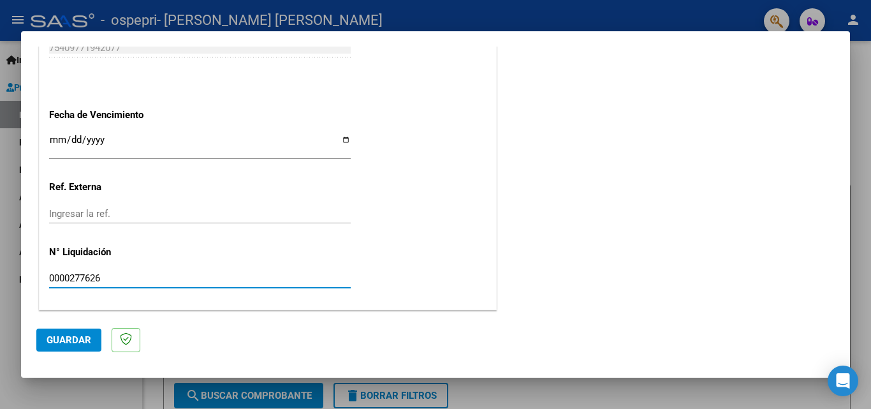
type input "0000277626"
click at [72, 337] on span "Guardar" at bounding box center [69, 339] width 45 height 11
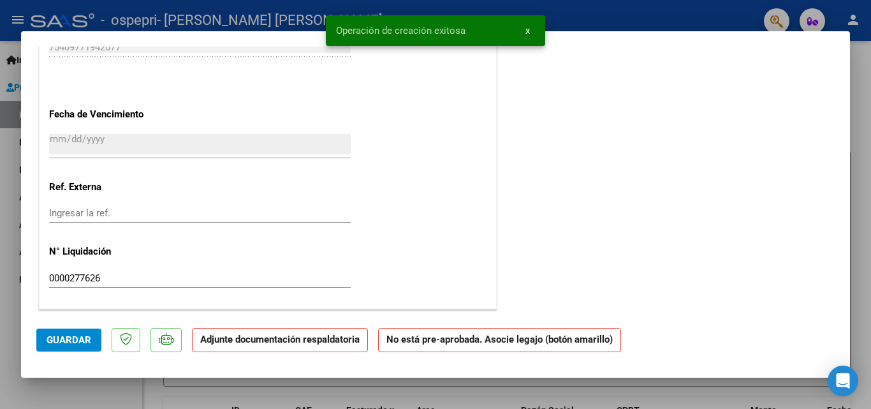
scroll to position [0, 0]
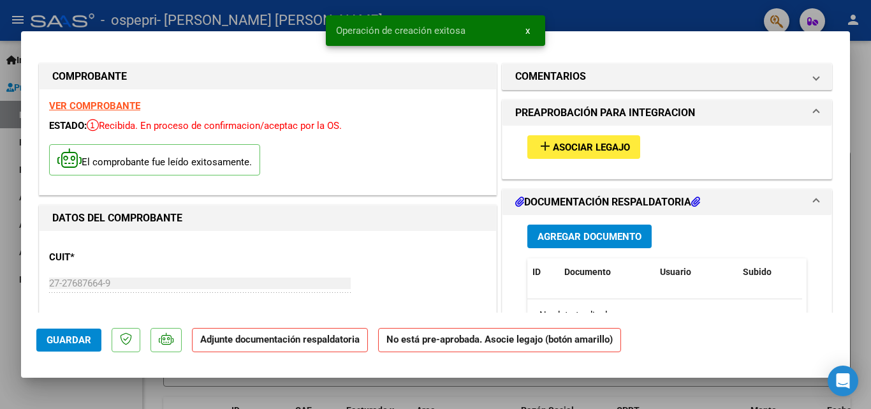
click at [331, 151] on span "Asociar Legajo" at bounding box center [591, 147] width 77 height 11
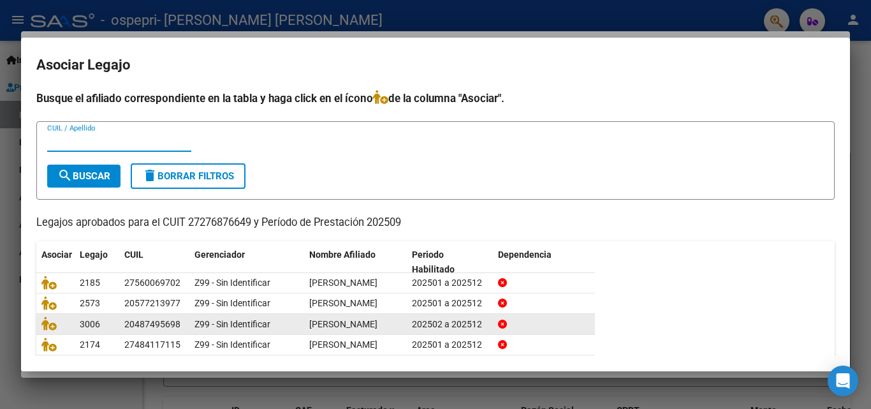
scroll to position [113, 0]
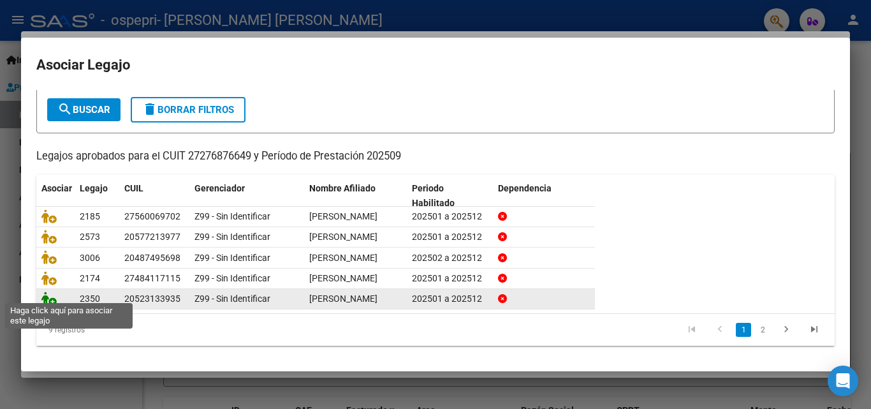
click at [52, 295] on icon at bounding box center [48, 298] width 15 height 14
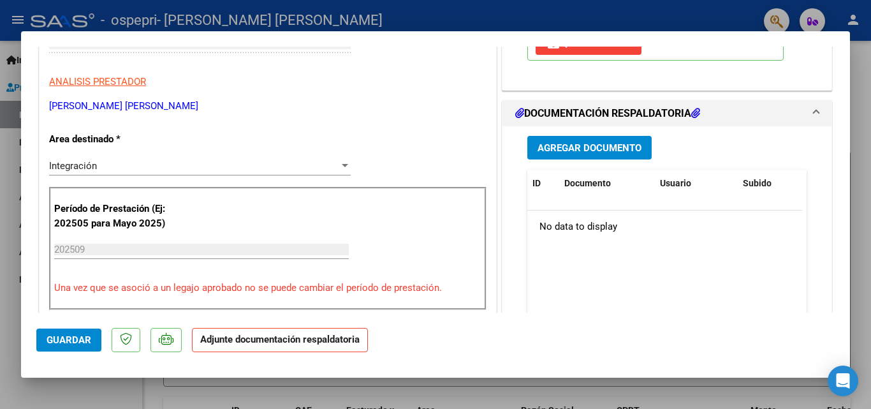
scroll to position [255, 0]
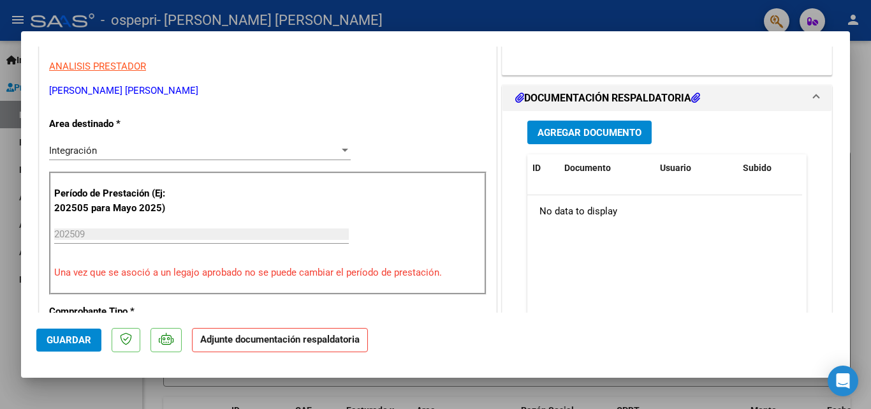
click at [331, 128] on span "Agregar Documento" at bounding box center [590, 132] width 104 height 11
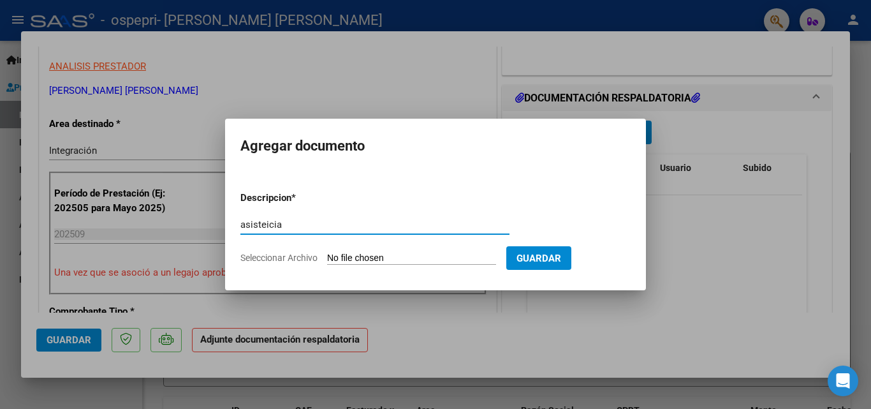
type input "asisteicia"
click at [331, 260] on input "Seleccionar Archivo" at bounding box center [411, 259] width 169 height 12
type input "C:\fakepath\Adobe Scan 05 oct. 2025 (4).pdf"
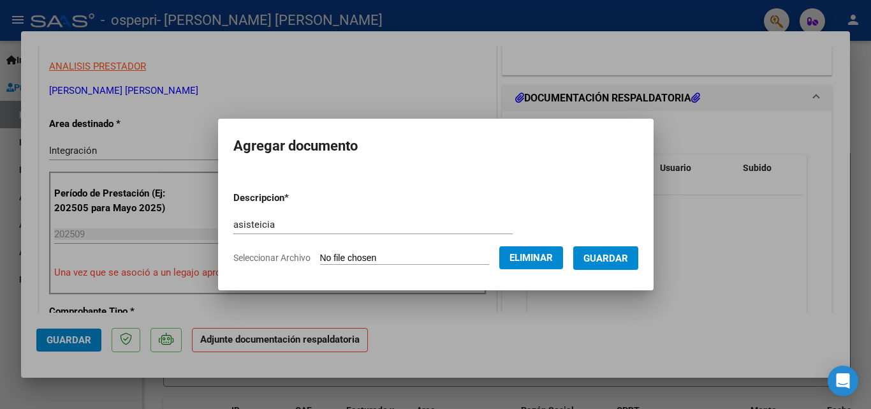
click at [331, 262] on span "Guardar" at bounding box center [605, 258] width 45 height 11
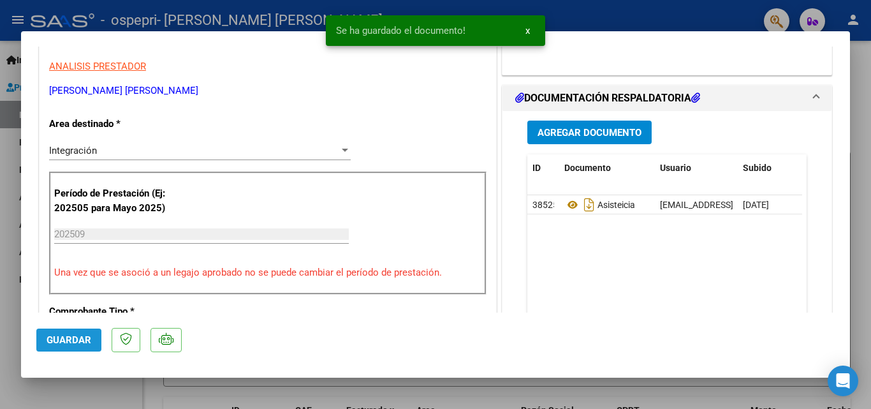
click at [69, 346] on button "Guardar" at bounding box center [68, 339] width 65 height 23
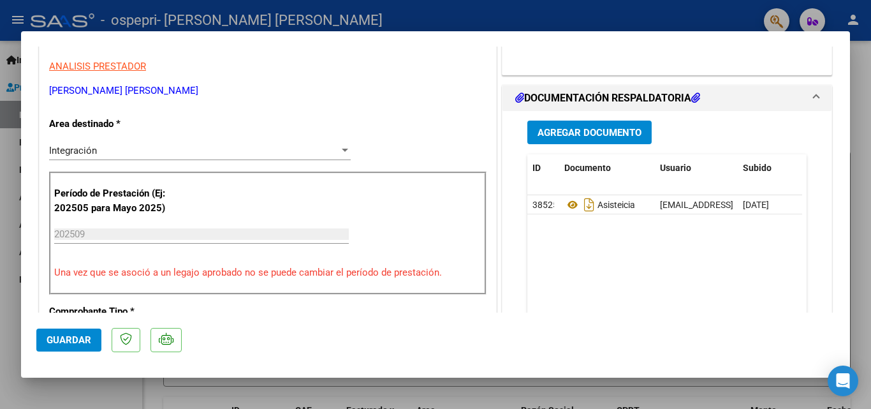
click at [84, 341] on span "Guardar" at bounding box center [69, 339] width 45 height 11
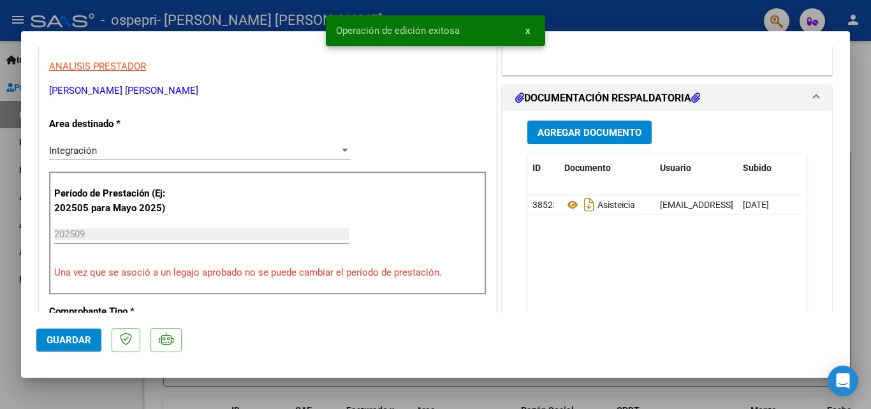
click at [84, 390] on div at bounding box center [435, 204] width 871 height 409
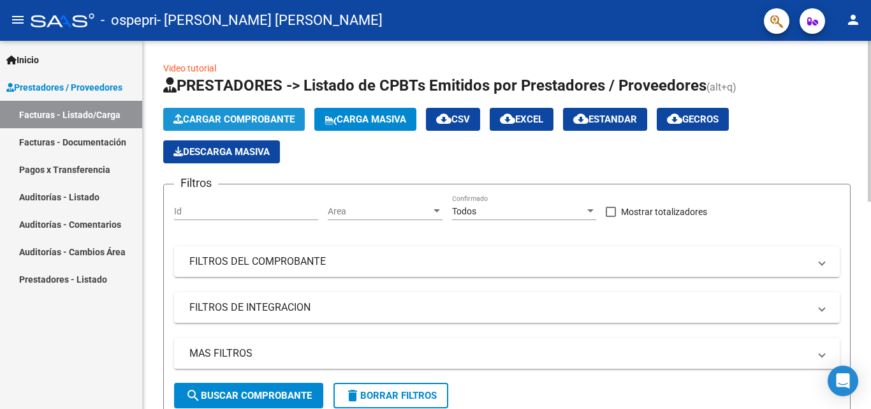
click at [241, 114] on span "Cargar Comprobante" at bounding box center [233, 119] width 121 height 11
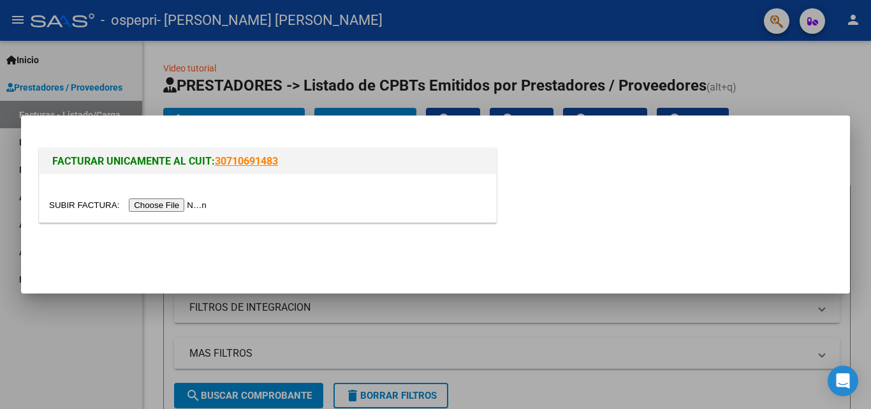
click at [170, 204] on input "file" at bounding box center [129, 204] width 161 height 13
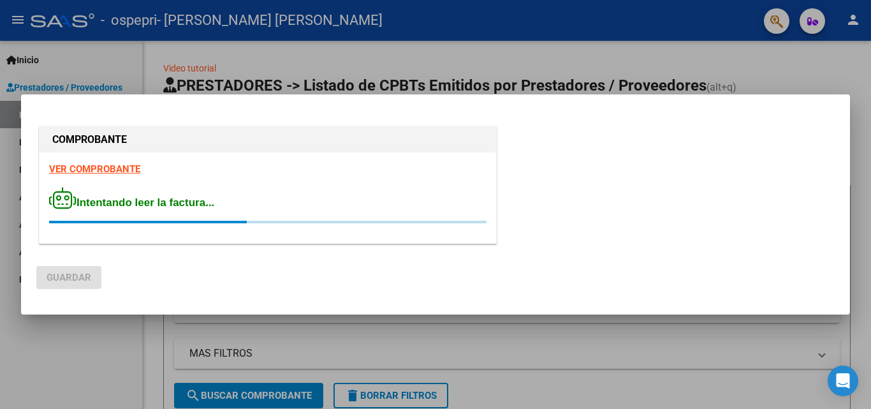
click at [86, 168] on strong "VER COMPROBANTE" at bounding box center [94, 168] width 91 height 11
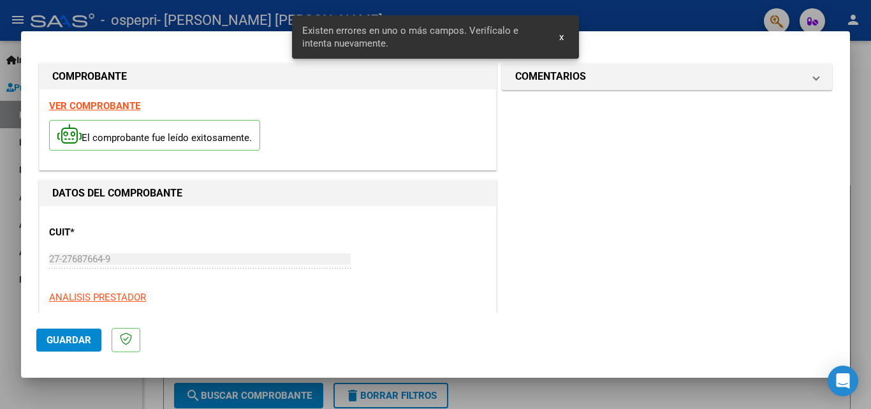
scroll to position [288, 0]
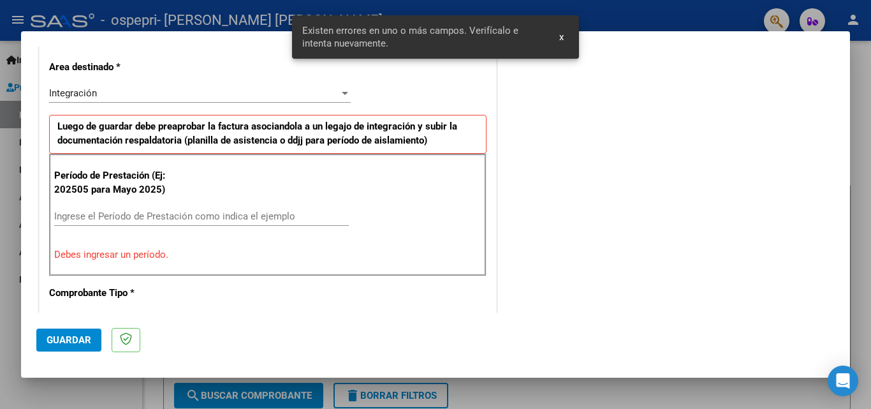
click at [227, 211] on input "Ingrese el Período de Prestación como indica el ejemplo" at bounding box center [201, 215] width 295 height 11
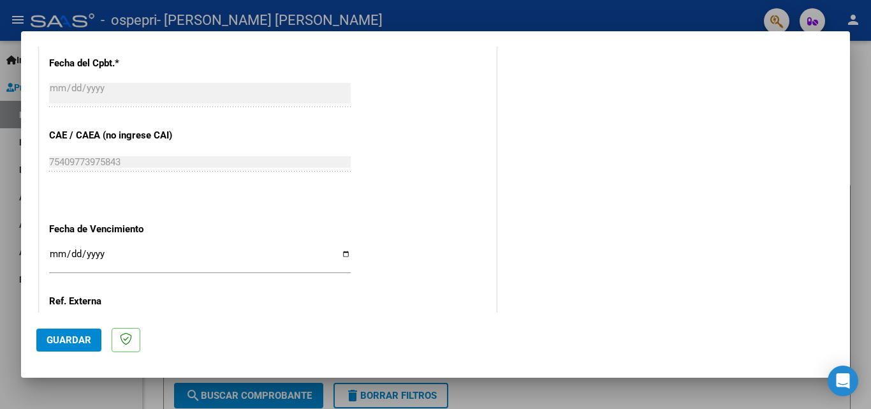
scroll to position [856, 0]
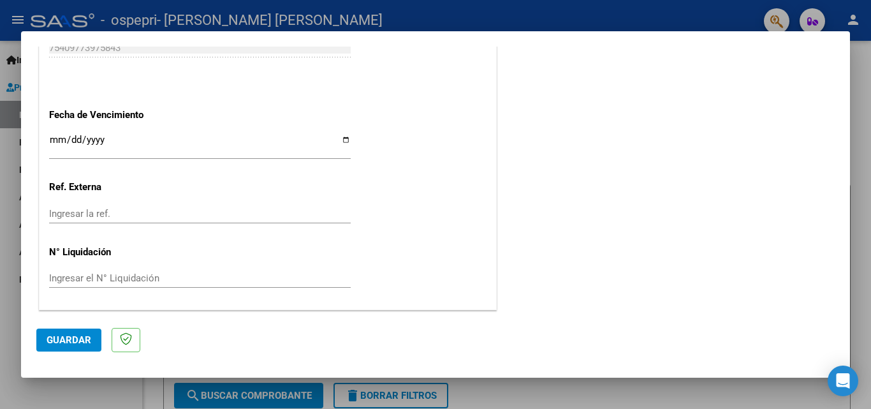
type input "202509"
click at [331, 139] on input "Ingresar la fecha" at bounding box center [200, 145] width 302 height 20
type input "2025-10-15"
click at [121, 282] on input "Ingresar el N° Liquidación" at bounding box center [200, 277] width 302 height 11
type input "0000277630"
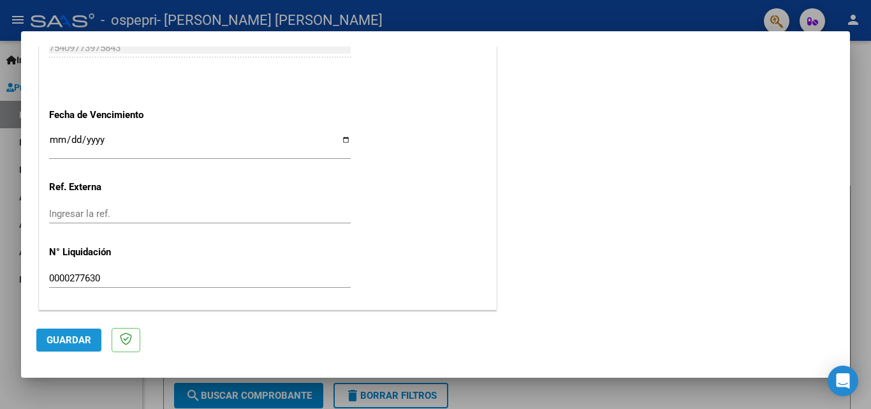
click at [68, 334] on span "Guardar" at bounding box center [69, 339] width 45 height 11
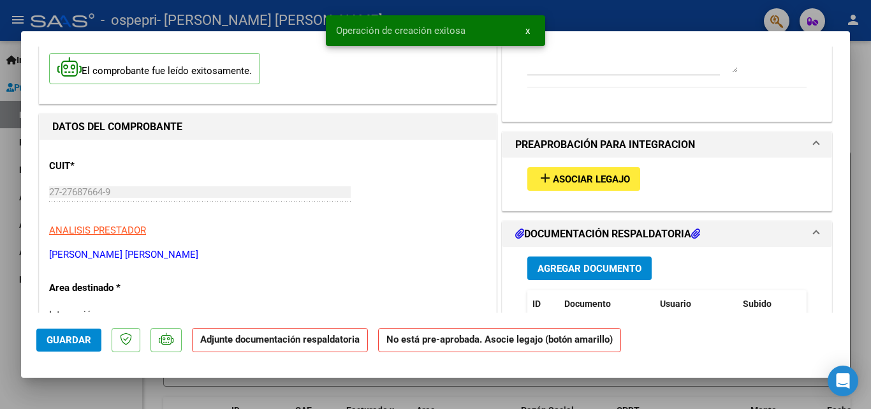
scroll to position [0, 0]
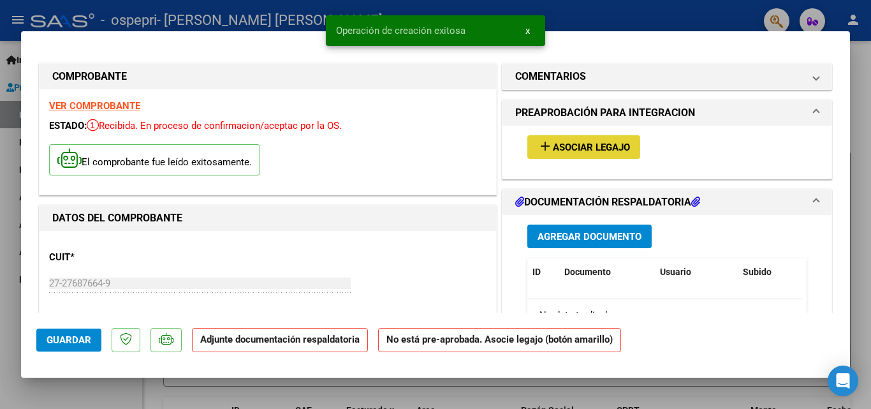
click at [331, 142] on span "Asociar Legajo" at bounding box center [591, 147] width 77 height 11
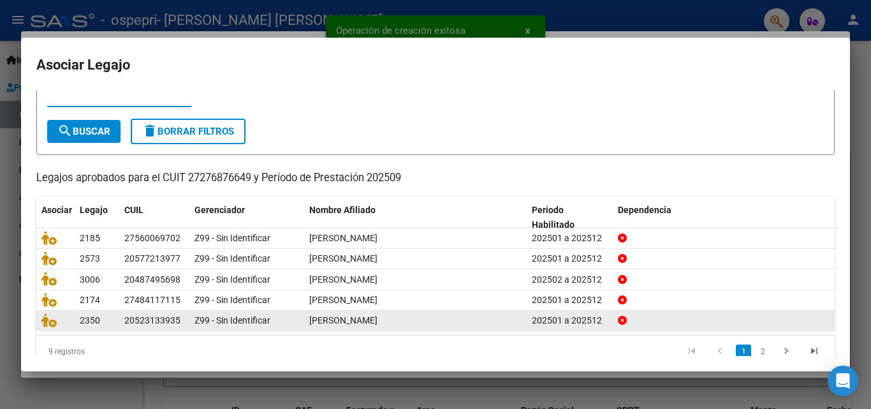
scroll to position [70, 0]
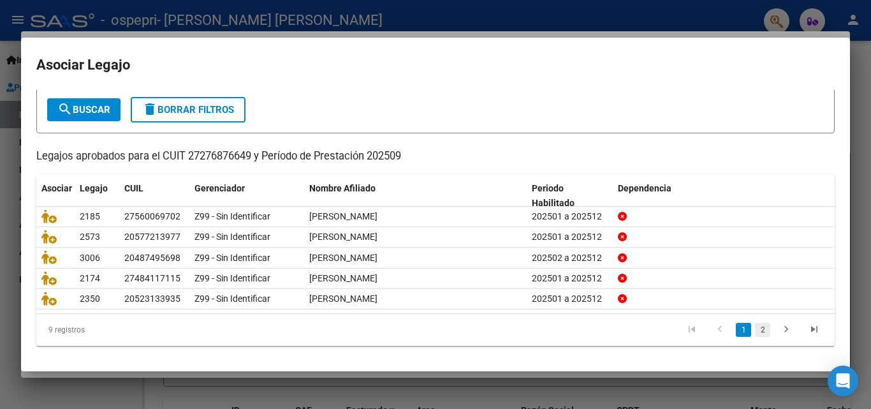
click at [331, 328] on link "2" at bounding box center [762, 330] width 15 height 14
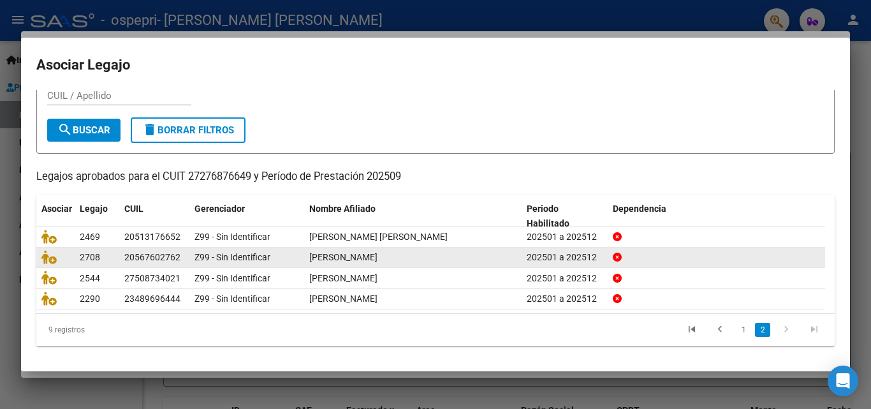
scroll to position [48, 0]
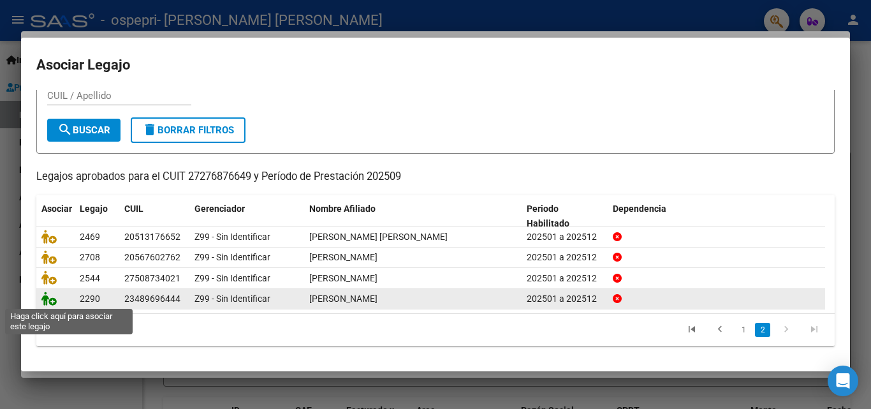
click at [50, 301] on icon at bounding box center [48, 298] width 15 height 14
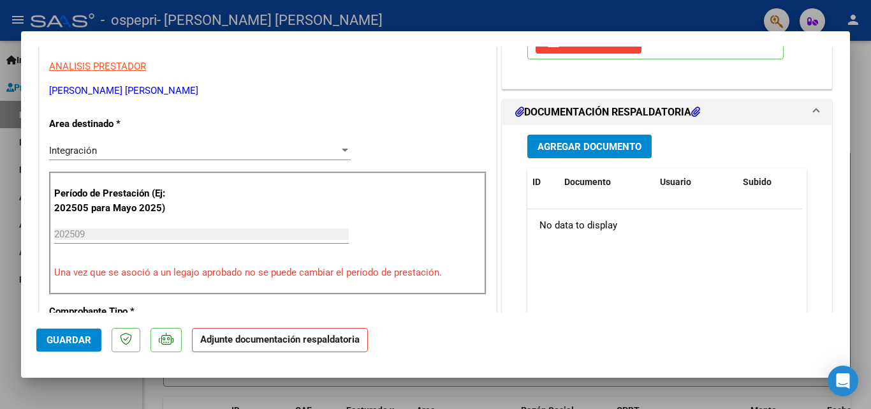
scroll to position [319, 0]
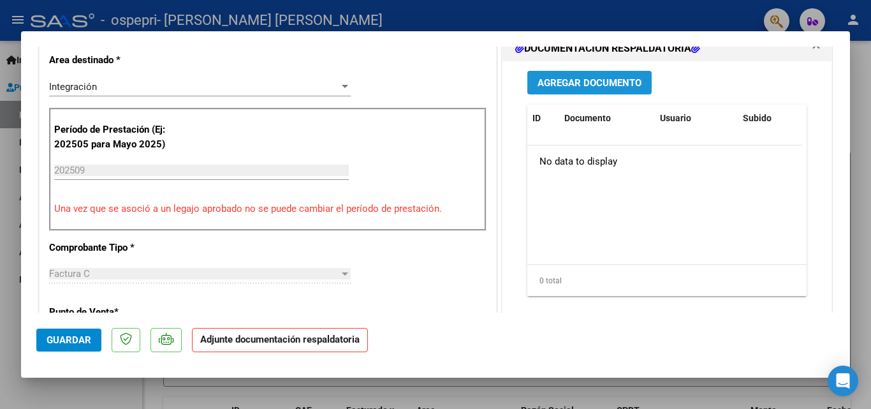
click at [331, 80] on span "Agregar Documento" at bounding box center [590, 82] width 104 height 11
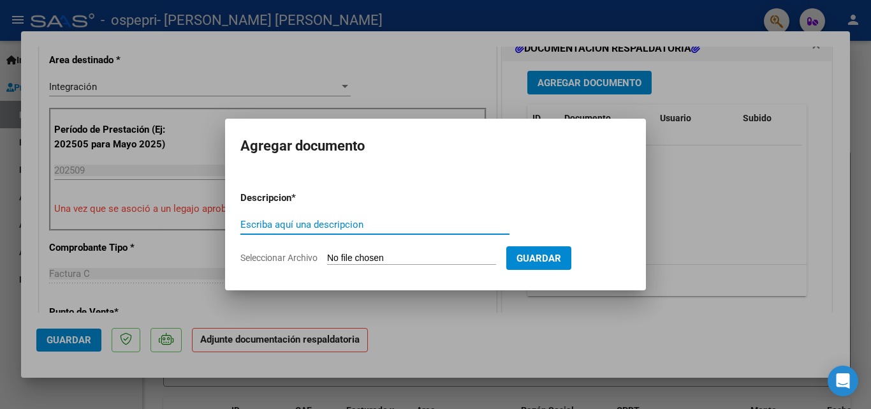
drag, startPoint x: 324, startPoint y: 220, endPoint x: 386, endPoint y: 168, distance: 80.6
click at [326, 219] on input "Escriba aquí una descripcion" at bounding box center [374, 224] width 269 height 11
type input "asisteicia"
click at [331, 255] on input "Seleccionar Archivo" at bounding box center [411, 259] width 169 height 12
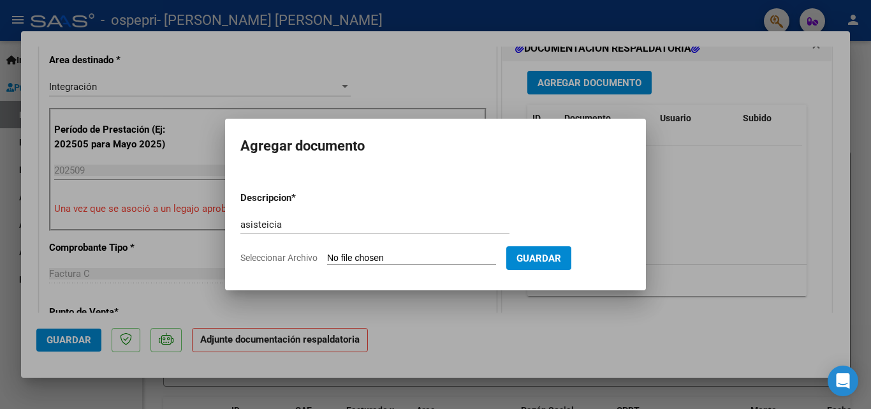
type input "C:\fakepath\Adobe Scan 05 oct. 2025 (6).pdf"
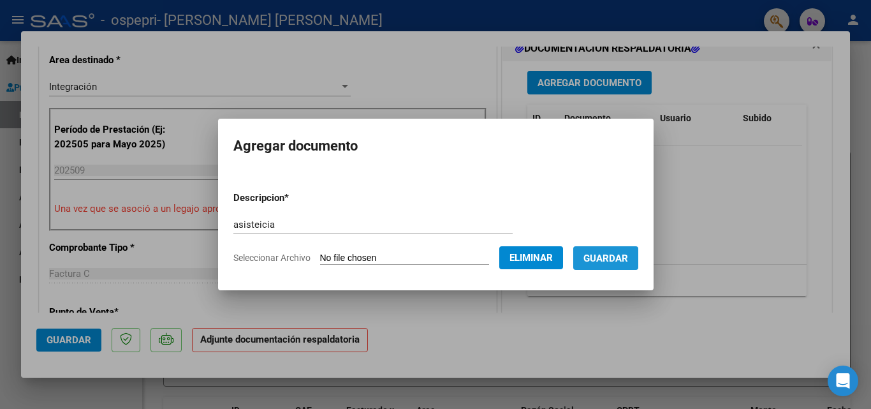
click at [331, 253] on span "Guardar" at bounding box center [605, 258] width 45 height 11
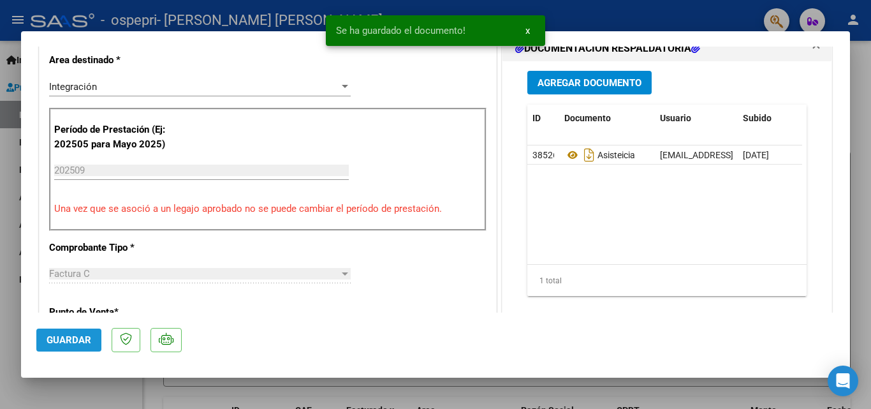
click at [54, 341] on span "Guardar" at bounding box center [69, 339] width 45 height 11
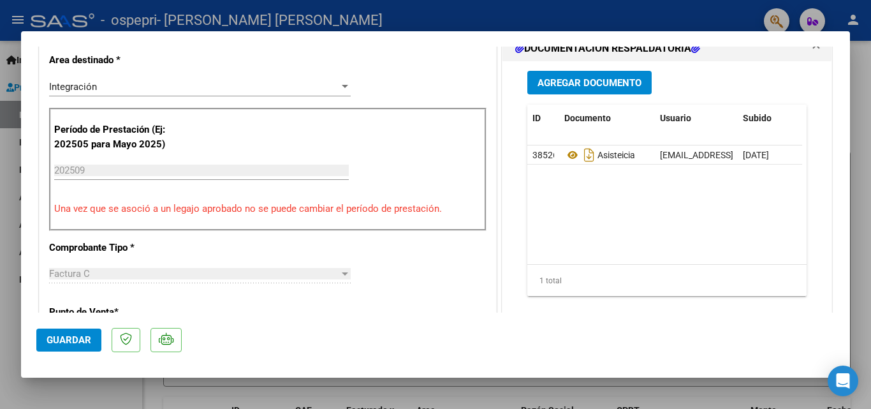
click at [54, 335] on span "Guardar" at bounding box center [69, 339] width 45 height 11
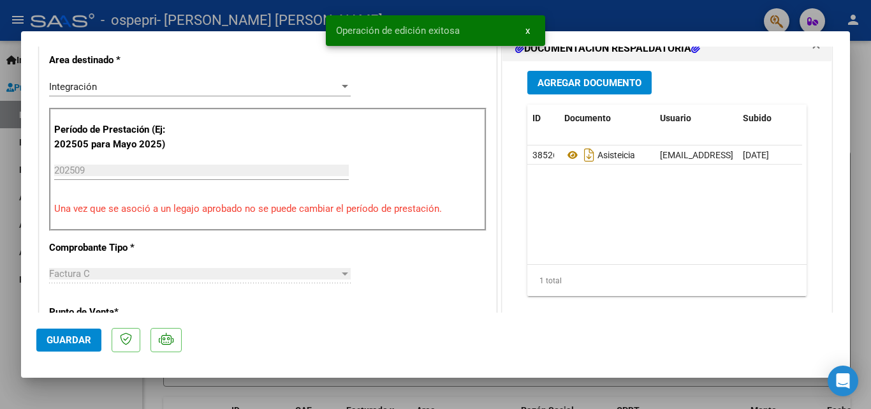
click at [48, 390] on div at bounding box center [435, 204] width 871 height 409
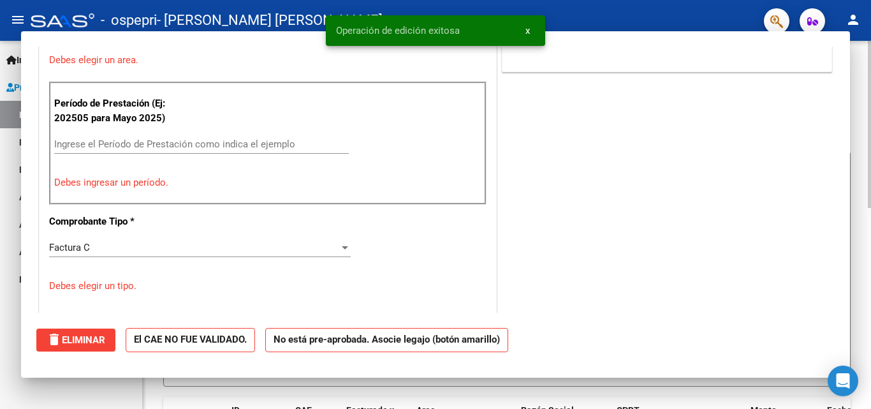
scroll to position [0, 0]
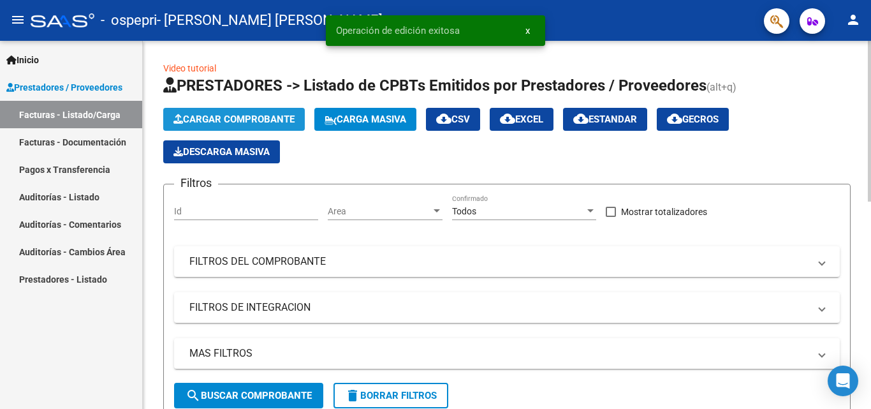
click at [254, 119] on span "Cargar Comprobante" at bounding box center [233, 119] width 121 height 11
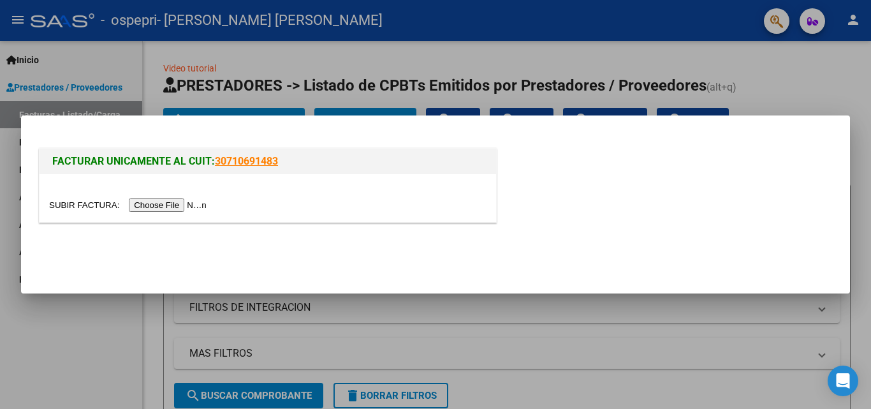
click at [198, 207] on input "file" at bounding box center [129, 204] width 161 height 13
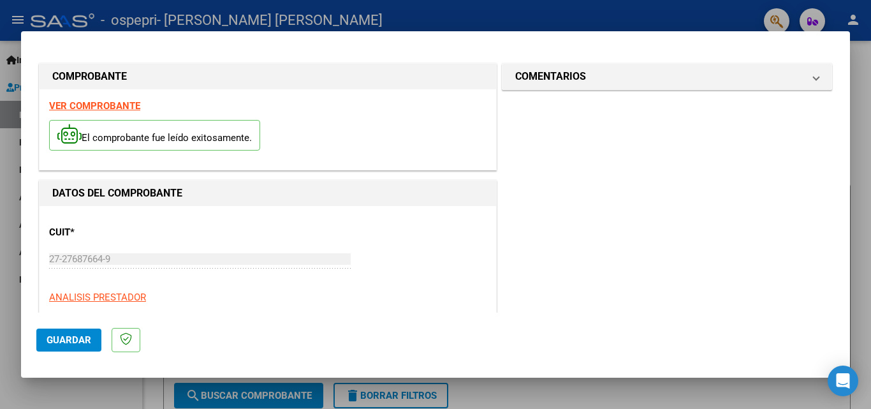
click at [114, 105] on strong "VER COMPROBANTE" at bounding box center [94, 105] width 91 height 11
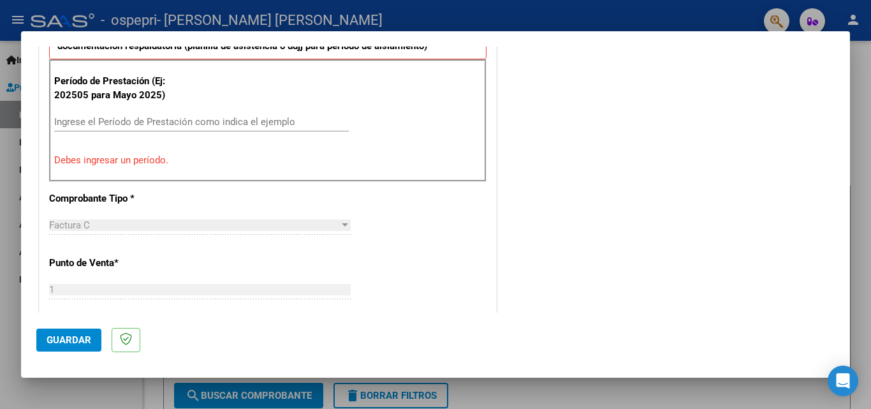
scroll to position [383, 0]
click at [273, 120] on input "Ingrese el Período de Prestación como indica el ejemplo" at bounding box center [201, 120] width 295 height 11
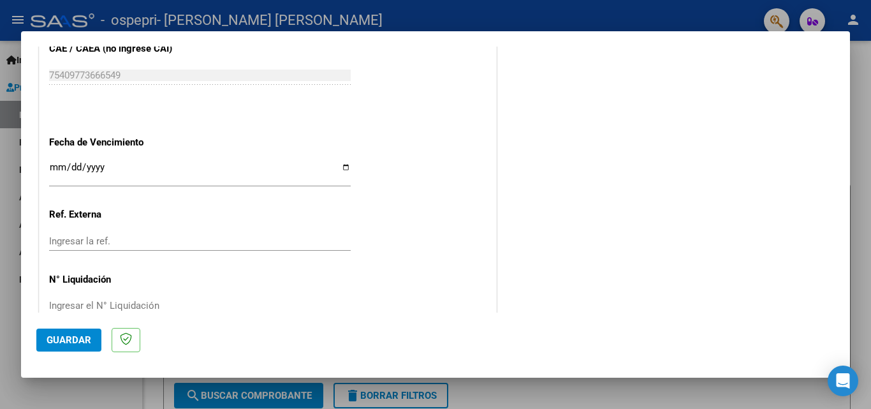
scroll to position [856, 0]
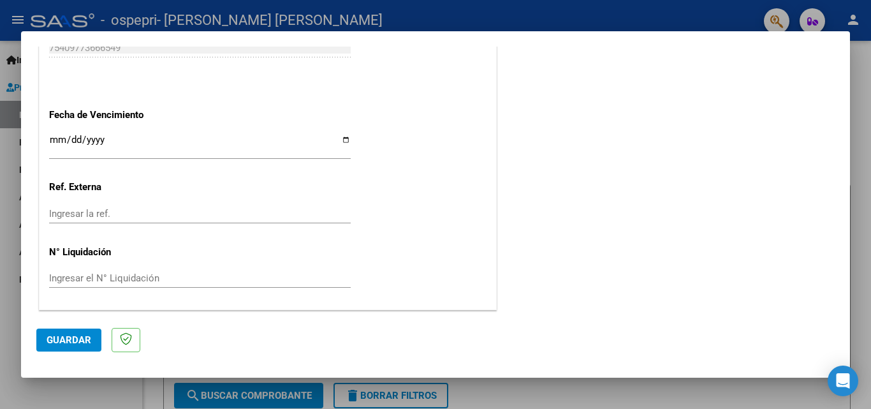
type input "202509"
click at [331, 138] on input "Ingresar la fecha" at bounding box center [200, 145] width 302 height 20
type input "2025-10-15"
click at [133, 285] on div "Ingresar el N° Liquidación" at bounding box center [200, 277] width 302 height 19
type input "0000277642"
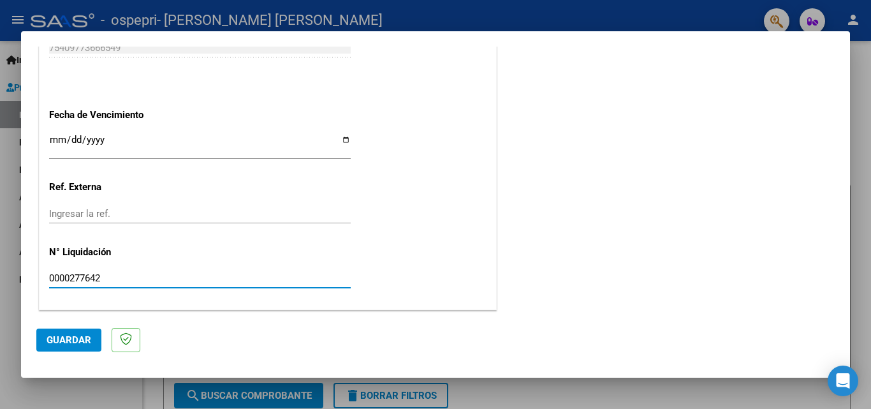
click at [63, 341] on span "Guardar" at bounding box center [69, 339] width 45 height 11
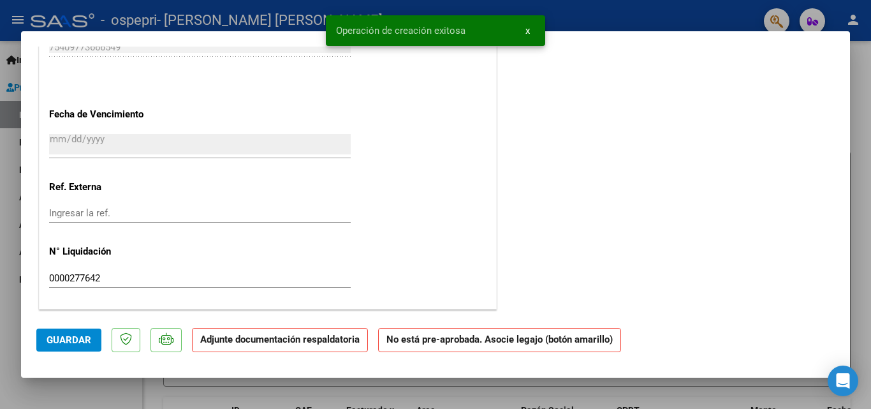
scroll to position [0, 0]
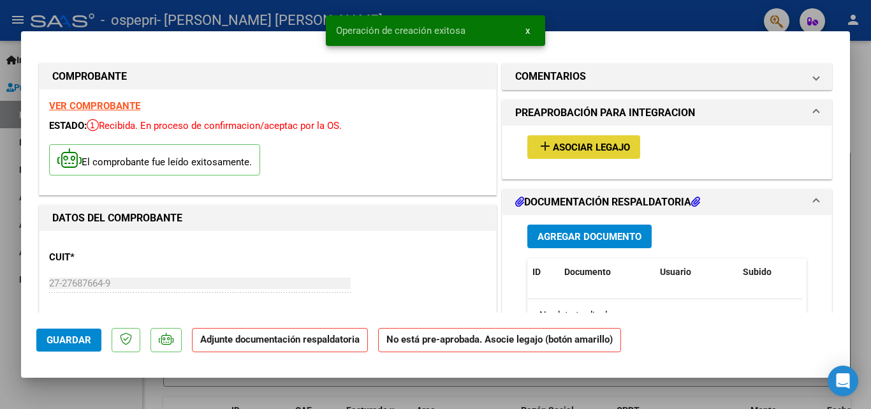
click at [331, 142] on span "Asociar Legajo" at bounding box center [591, 147] width 77 height 11
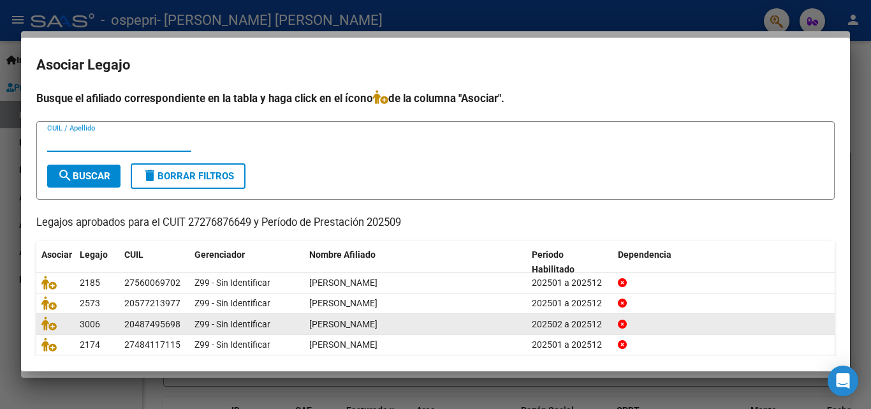
scroll to position [70, 0]
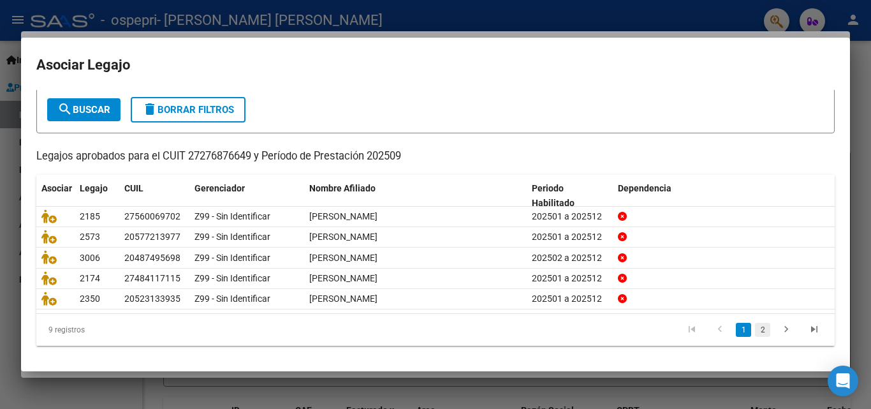
click at [331, 332] on link "2" at bounding box center [762, 330] width 15 height 14
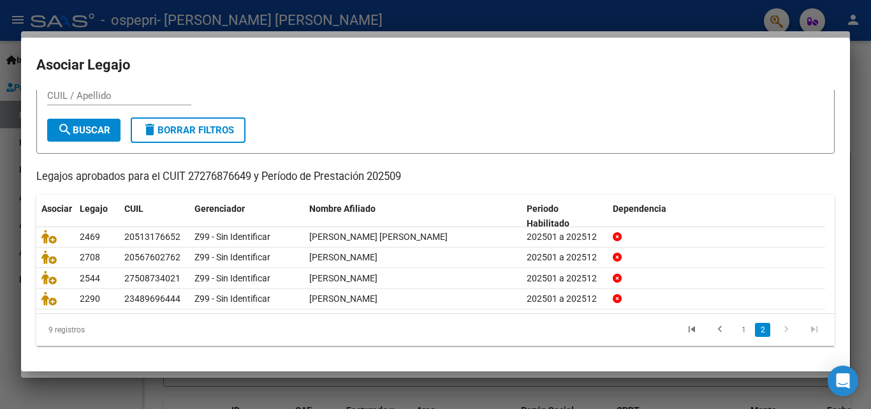
scroll to position [48, 0]
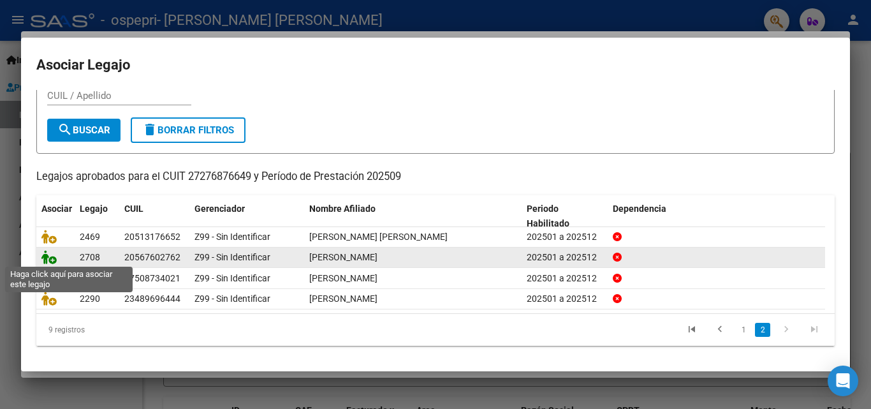
click at [51, 254] on icon at bounding box center [48, 257] width 15 height 14
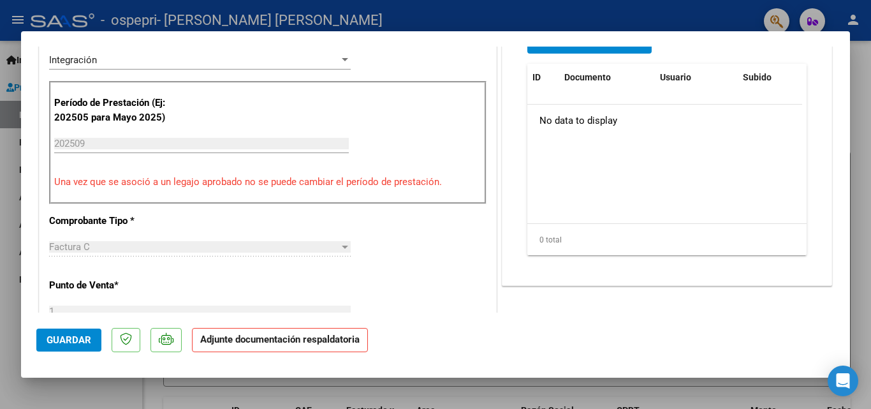
scroll to position [319, 0]
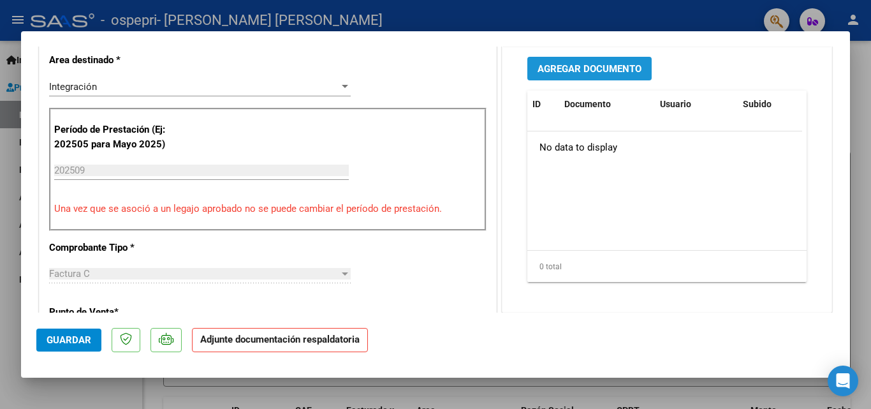
click at [331, 73] on span "Agregar Documento" at bounding box center [590, 68] width 104 height 11
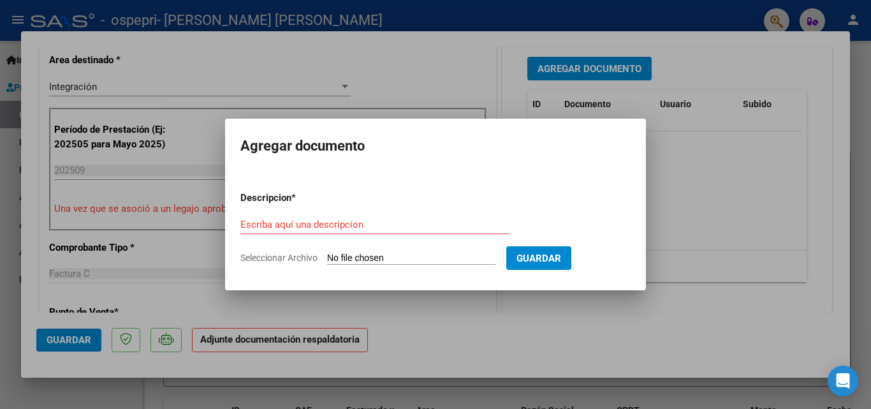
click at [331, 216] on div "Escriba aquí una descripcion" at bounding box center [374, 224] width 269 height 19
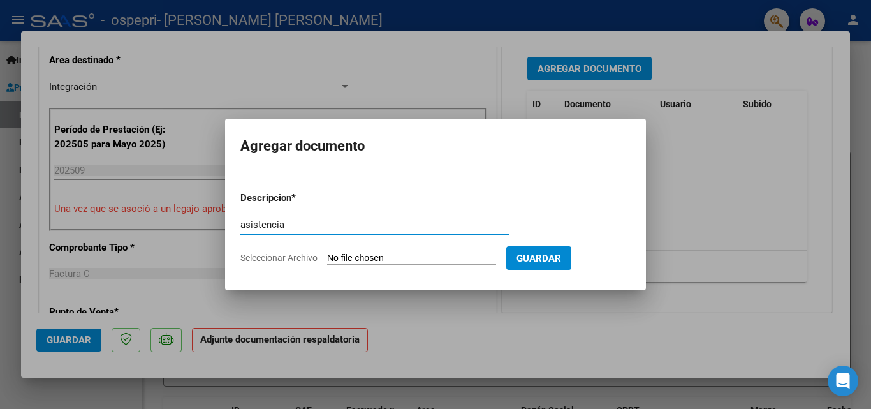
type input "asistencia"
click at [331, 263] on input "Seleccionar Archivo" at bounding box center [411, 259] width 169 height 12
type input "C:\fakepath\Adobe Scan 05 oct. 2025 (5).pdf"
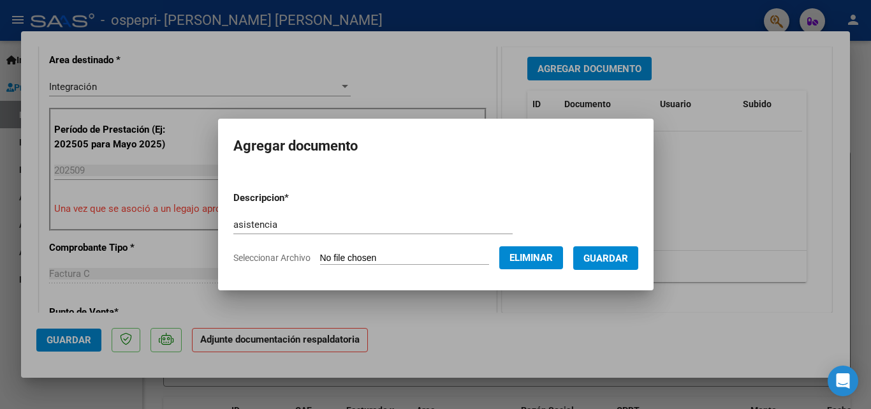
click at [331, 247] on button "Guardar" at bounding box center [605, 258] width 65 height 24
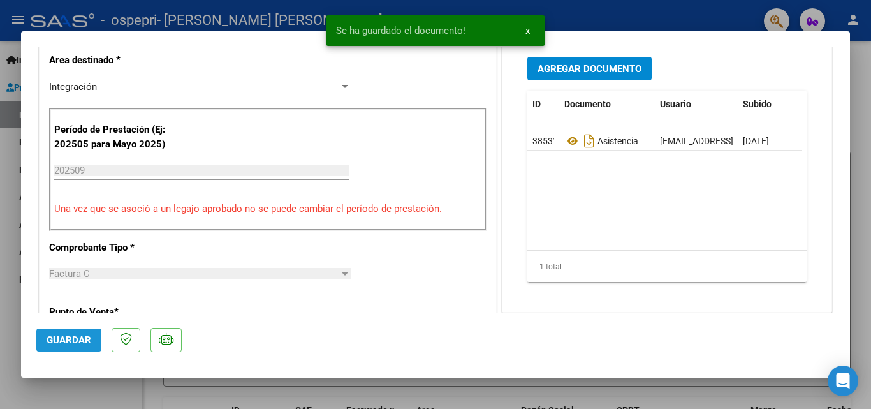
click at [48, 341] on span "Guardar" at bounding box center [69, 339] width 45 height 11
click at [64, 339] on span "Guardar" at bounding box center [69, 339] width 45 height 11
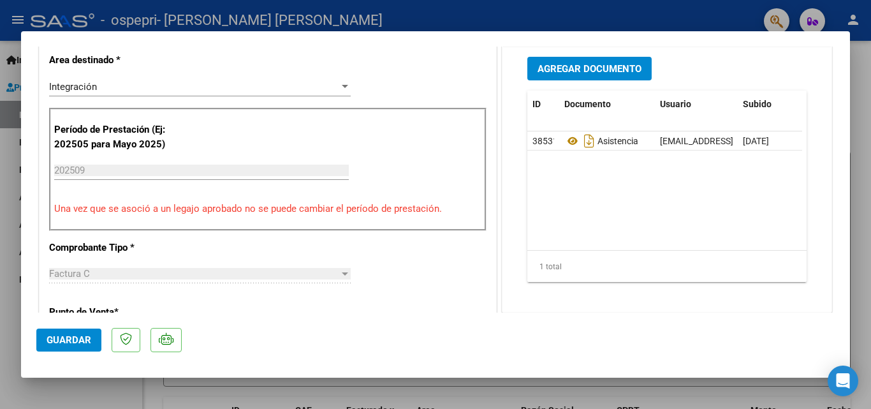
click at [10, 376] on div at bounding box center [435, 204] width 871 height 409
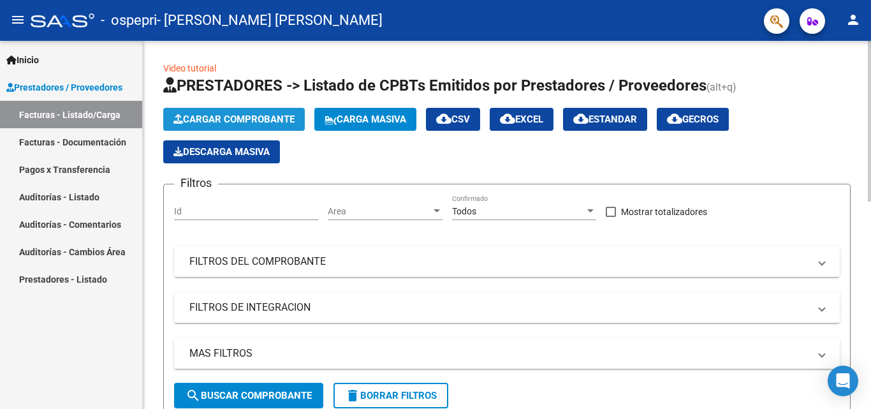
click at [191, 118] on span "Cargar Comprobante" at bounding box center [233, 119] width 121 height 11
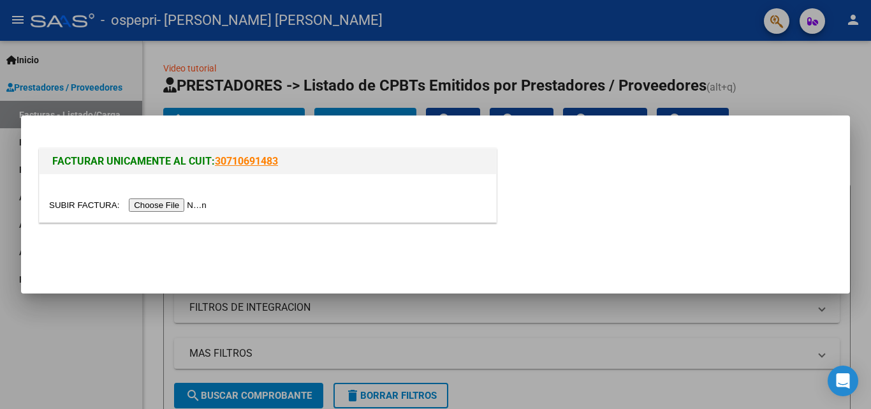
click at [196, 204] on input "file" at bounding box center [129, 204] width 161 height 13
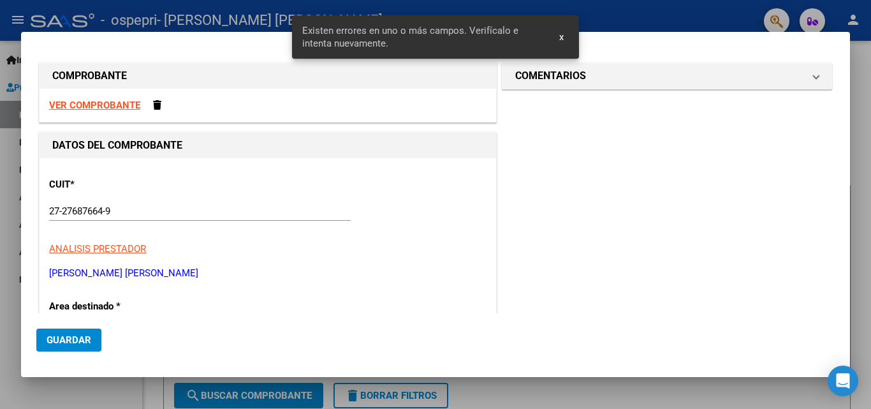
scroll to position [0, 0]
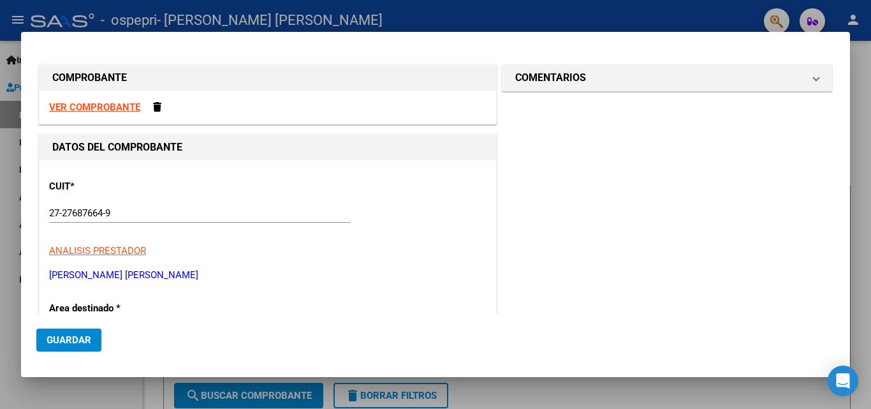
click at [110, 108] on strong "VER COMPROBANTE" at bounding box center [94, 106] width 91 height 11
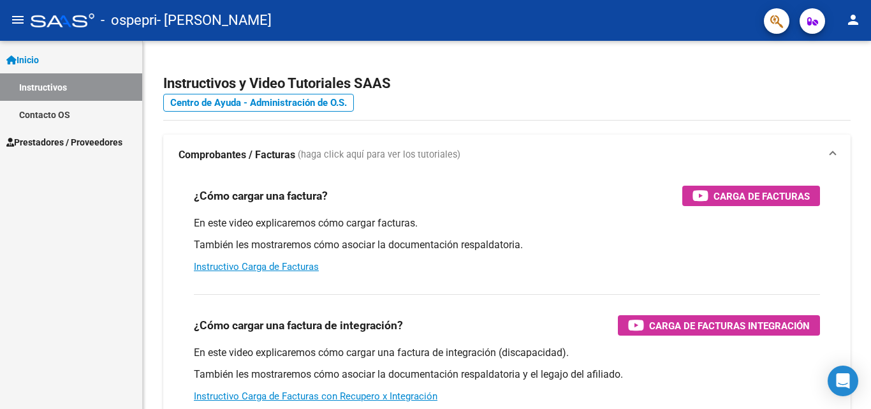
click at [45, 143] on span "Prestadores / Proveedores" at bounding box center [64, 142] width 116 height 14
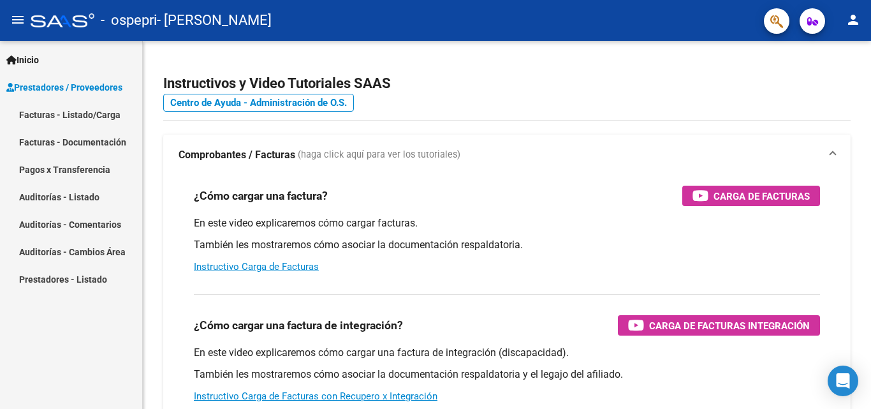
click at [47, 118] on link "Facturas - Listado/Carga" at bounding box center [71, 114] width 142 height 27
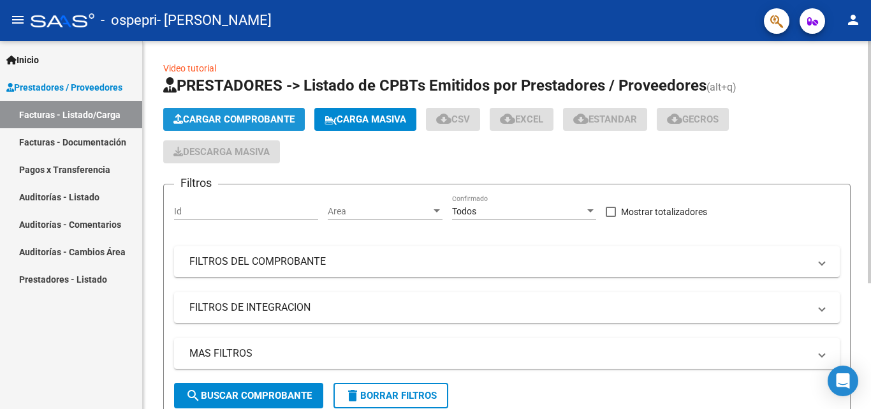
click at [270, 119] on span "Cargar Comprobante" at bounding box center [233, 119] width 121 height 11
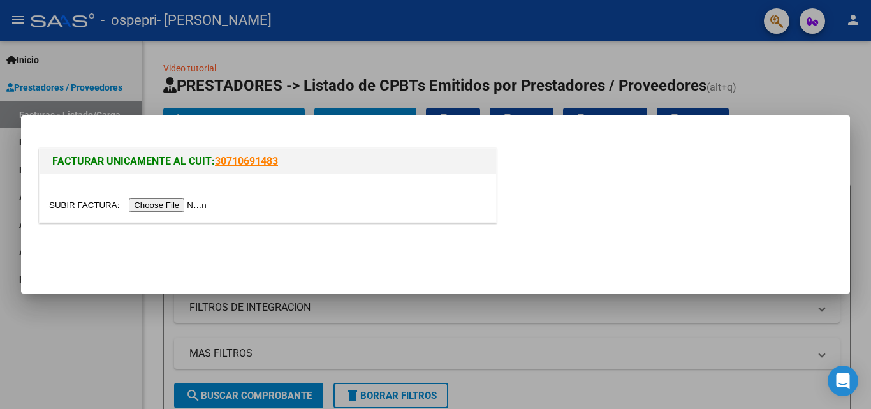
click at [191, 208] on input "file" at bounding box center [129, 204] width 161 height 13
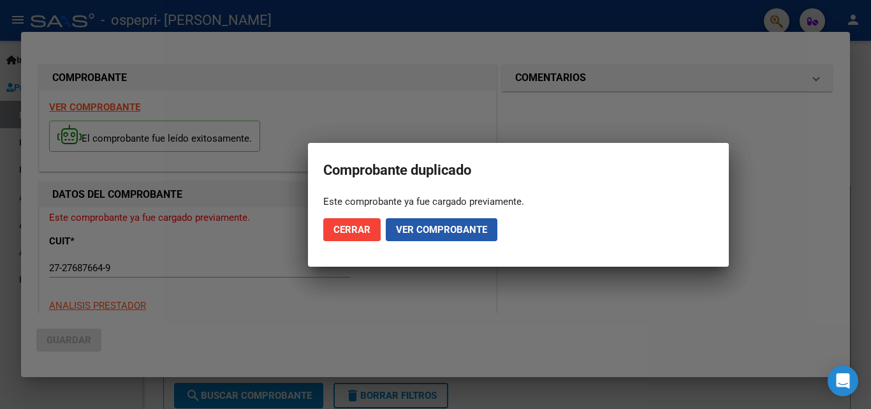
click at [430, 232] on span "Ver comprobante" at bounding box center [441, 229] width 91 height 11
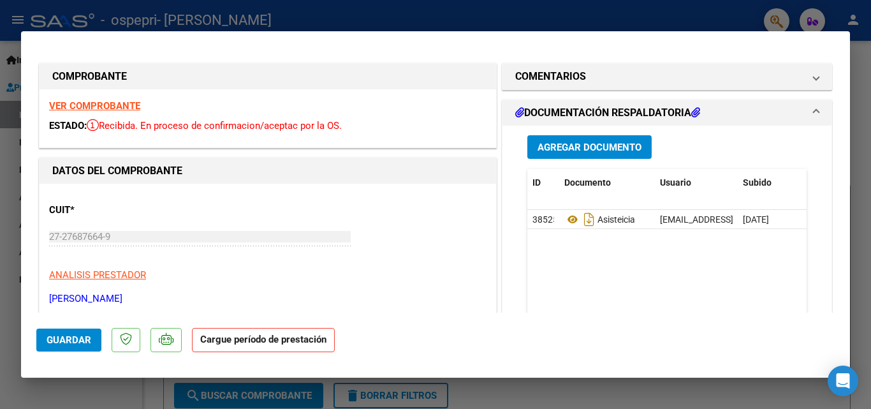
click at [89, 101] on strong "VER COMPROBANTE" at bounding box center [94, 105] width 91 height 11
click at [13, 395] on div at bounding box center [435, 204] width 871 height 409
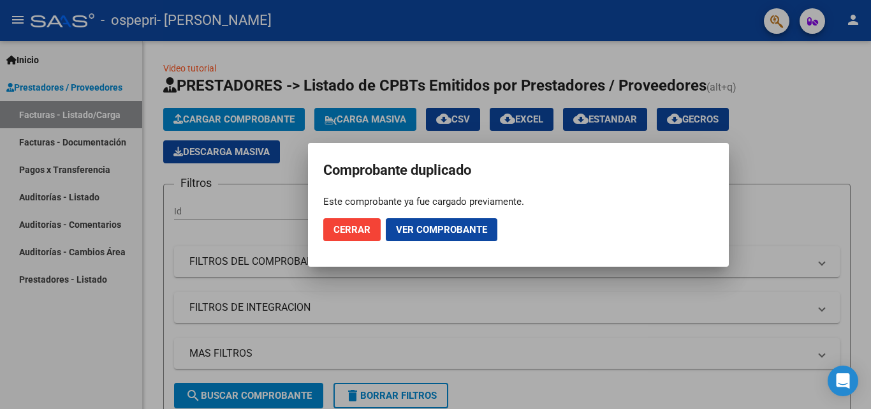
click at [358, 228] on span "Cerrar" at bounding box center [351, 229] width 37 height 11
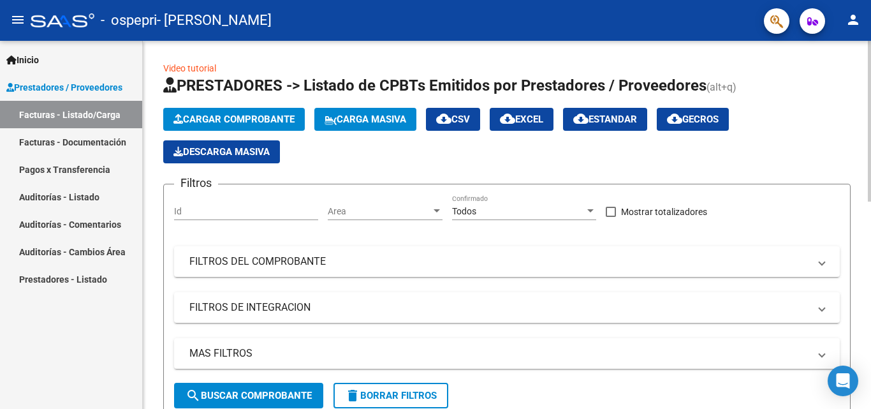
click at [252, 119] on span "Cargar Comprobante" at bounding box center [233, 119] width 121 height 11
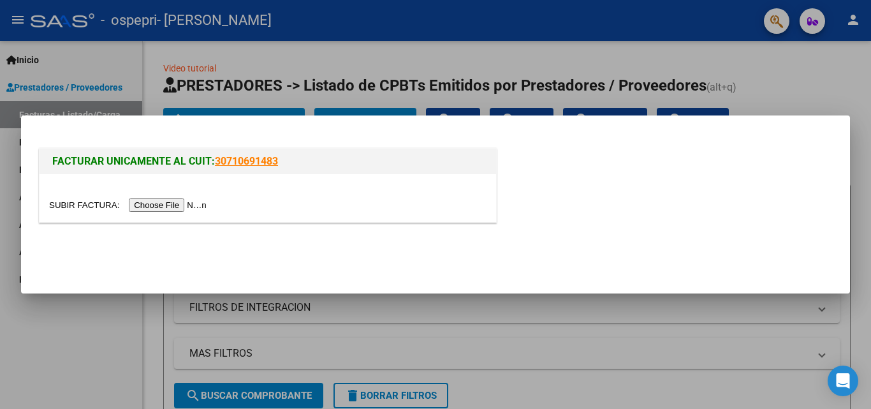
click at [203, 207] on input "file" at bounding box center [129, 204] width 161 height 13
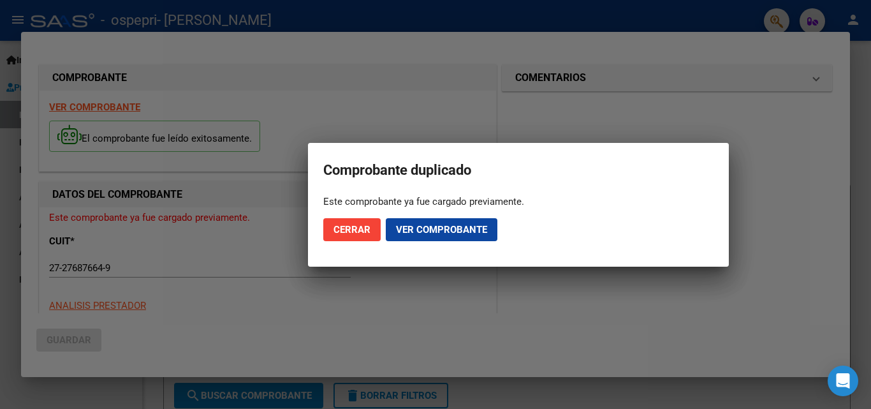
click at [15, 221] on div at bounding box center [435, 204] width 871 height 409
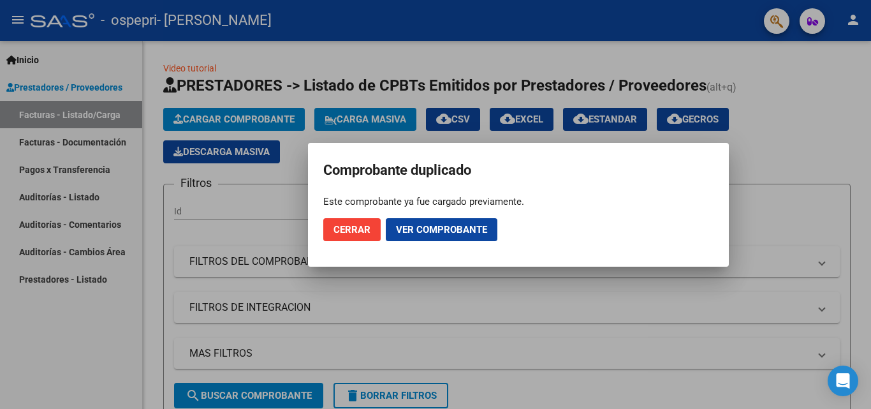
click at [350, 228] on span "Cerrar" at bounding box center [351, 229] width 37 height 11
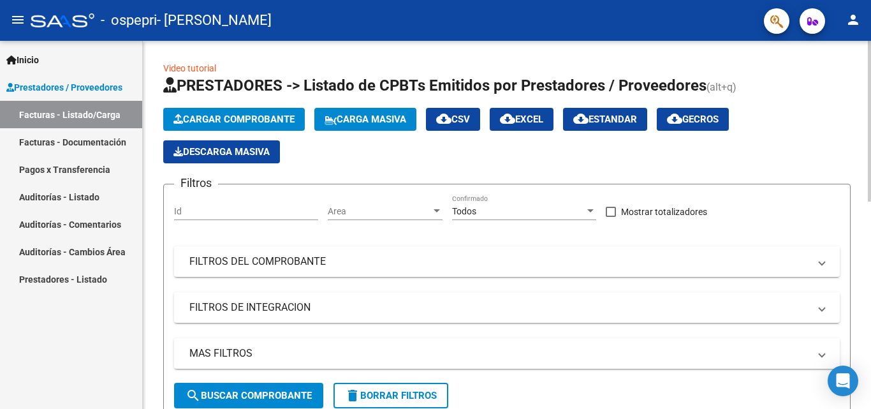
click at [233, 119] on span "Cargar Comprobante" at bounding box center [233, 119] width 121 height 11
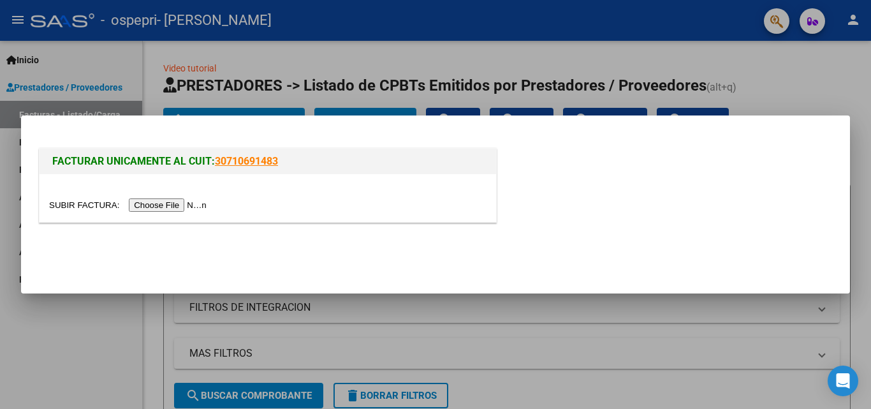
click at [191, 200] on input "file" at bounding box center [129, 204] width 161 height 13
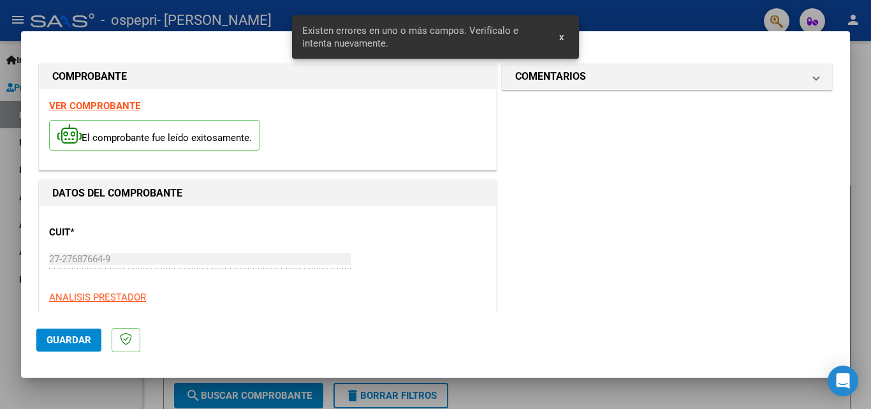
click at [121, 111] on strong "VER COMPROBANTE" at bounding box center [94, 105] width 91 height 11
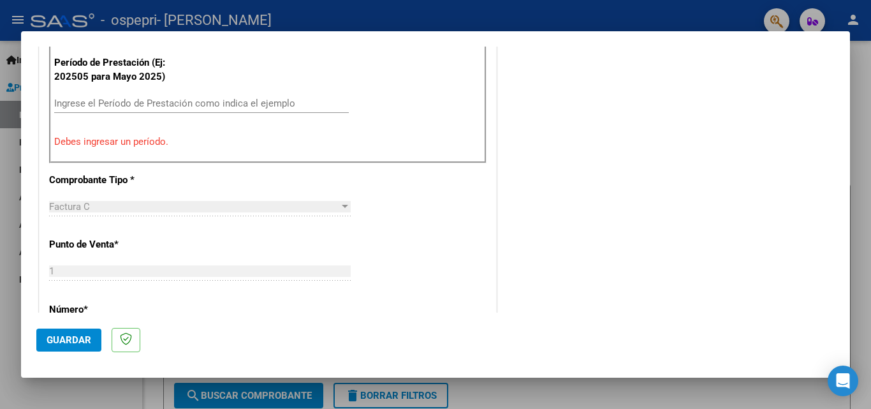
scroll to position [383, 0]
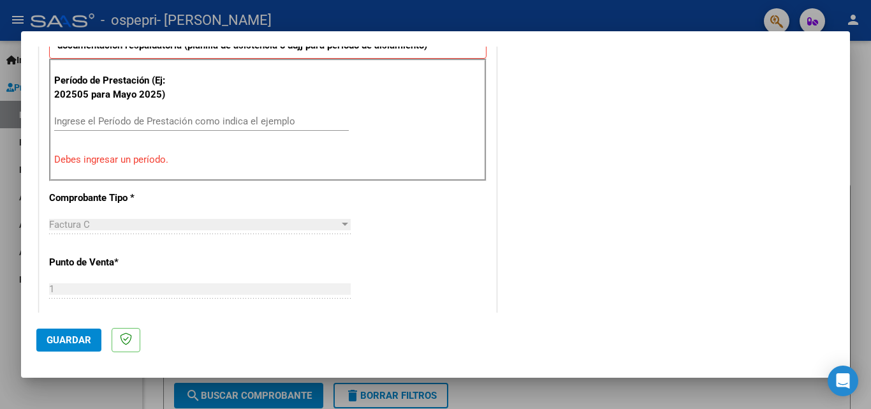
click at [151, 118] on input "Ingrese el Período de Prestación como indica el ejemplo" at bounding box center [201, 120] width 295 height 11
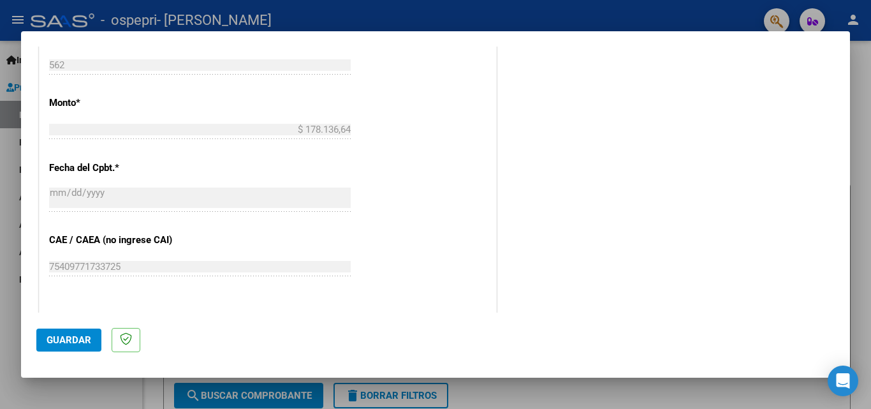
scroll to position [829, 0]
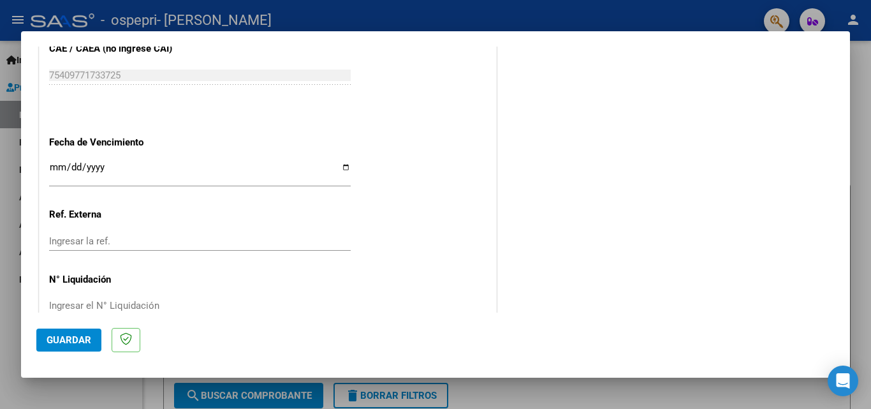
type input "202509"
click at [341, 164] on input "Ingresar la fecha" at bounding box center [200, 172] width 302 height 20
type input "2025-10-15"
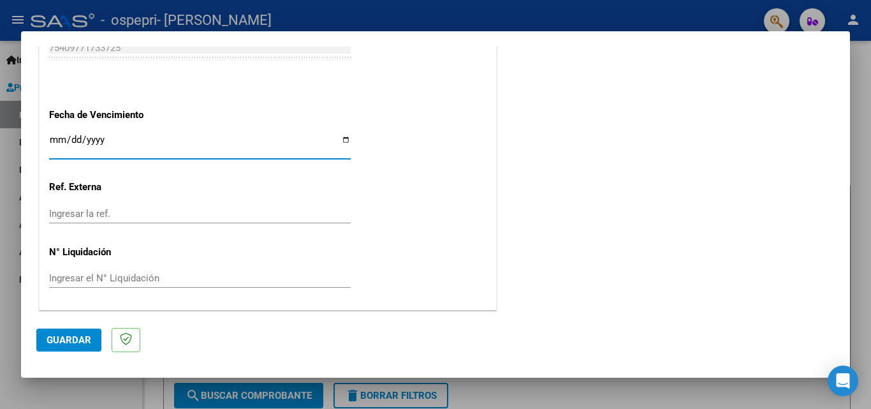
click at [123, 278] on input "Ingresar el N° Liquidación" at bounding box center [200, 277] width 302 height 11
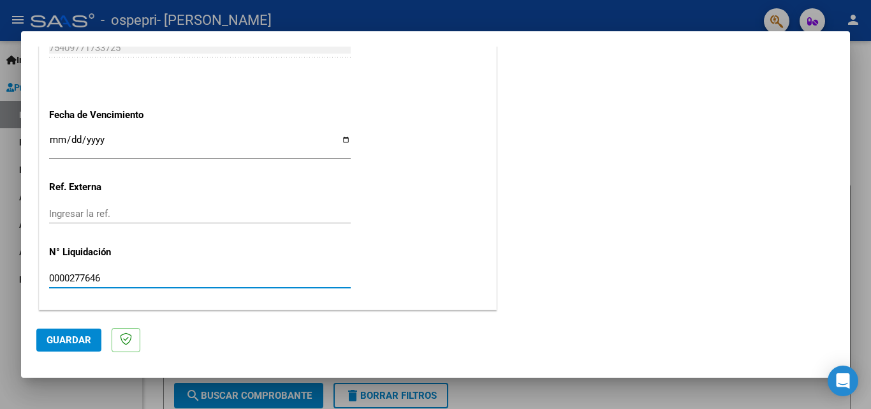
type input "0000277646"
click at [71, 339] on span "Guardar" at bounding box center [69, 339] width 45 height 11
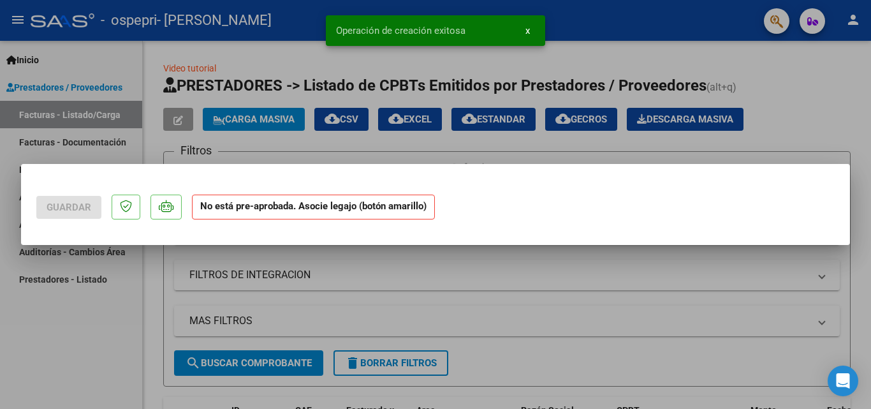
scroll to position [0, 0]
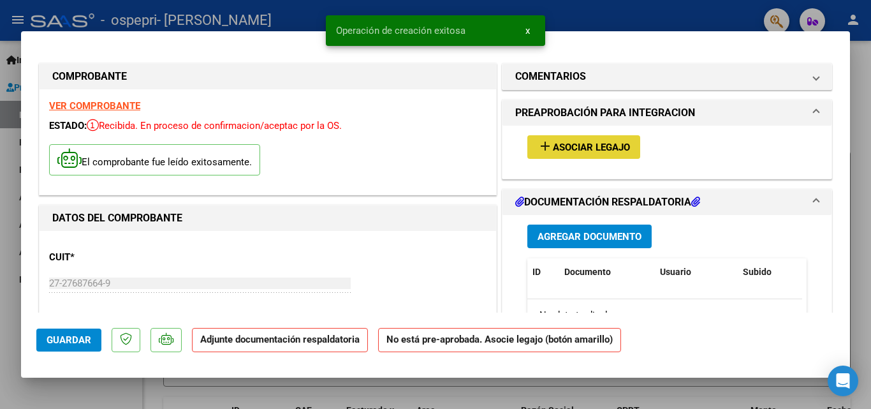
click at [615, 142] on span "add Asociar Legajo" at bounding box center [584, 146] width 92 height 11
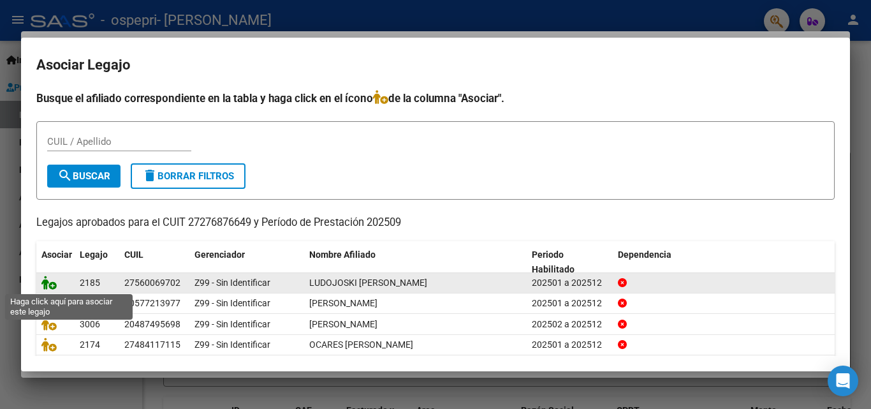
click at [51, 286] on icon at bounding box center [48, 282] width 15 height 14
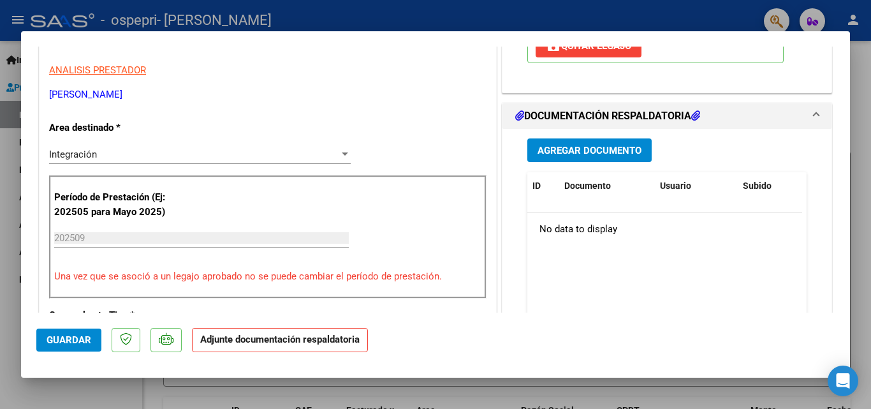
scroll to position [319, 0]
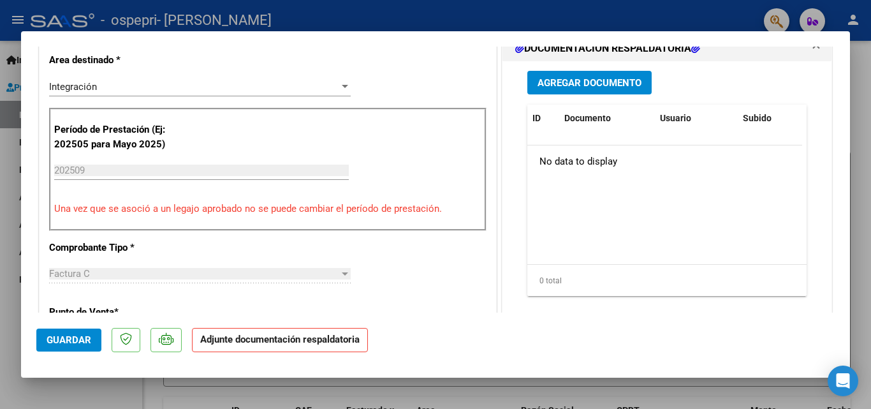
click at [555, 80] on span "Agregar Documento" at bounding box center [590, 82] width 104 height 11
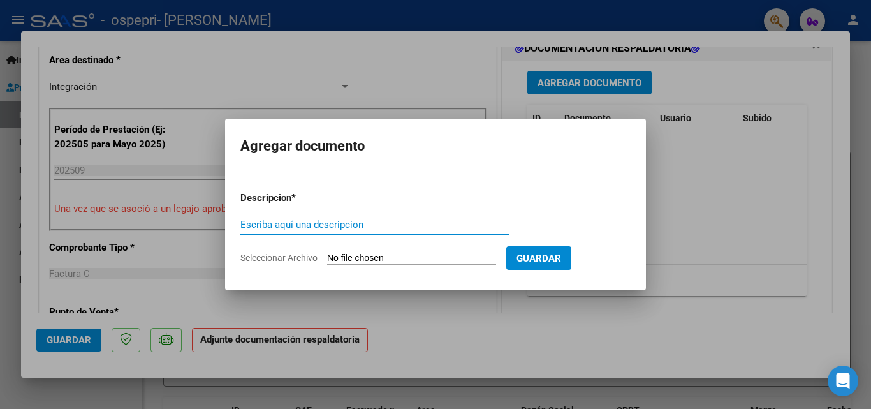
click at [333, 219] on input "Escriba aquí una descripcion" at bounding box center [374, 224] width 269 height 11
type input "o"
type input "asistencia"
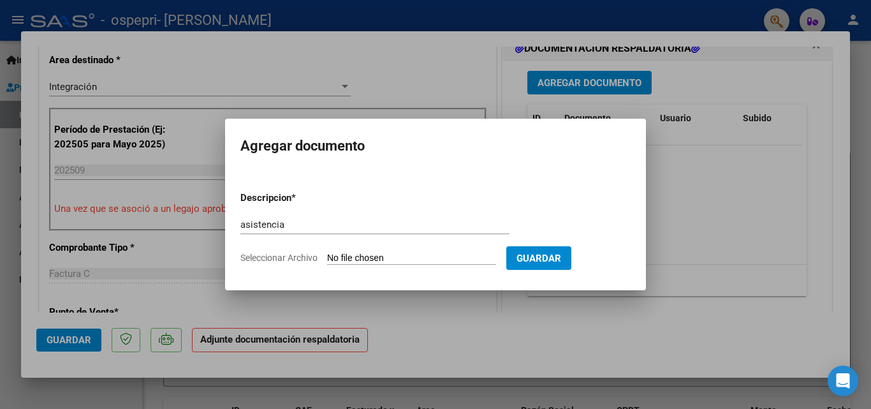
click at [371, 256] on input "Seleccionar Archivo" at bounding box center [411, 259] width 169 height 12
type input "C:\fakepath\Adobe Scan 05 oct. 2025 (3).pdf"
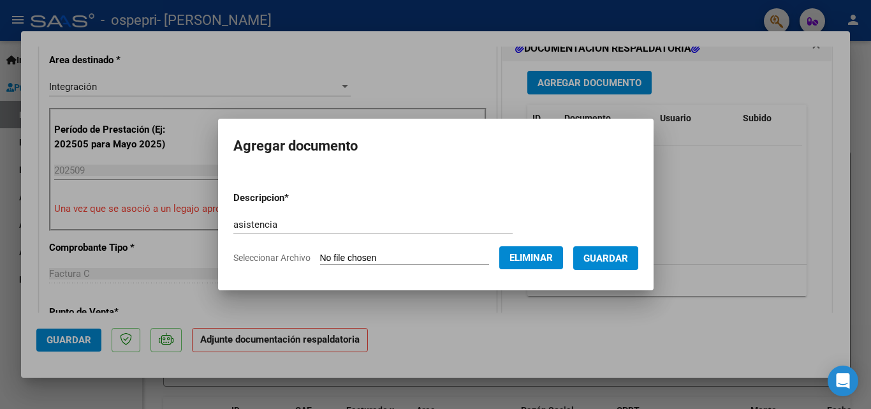
click at [610, 253] on span "Guardar" at bounding box center [605, 258] width 45 height 11
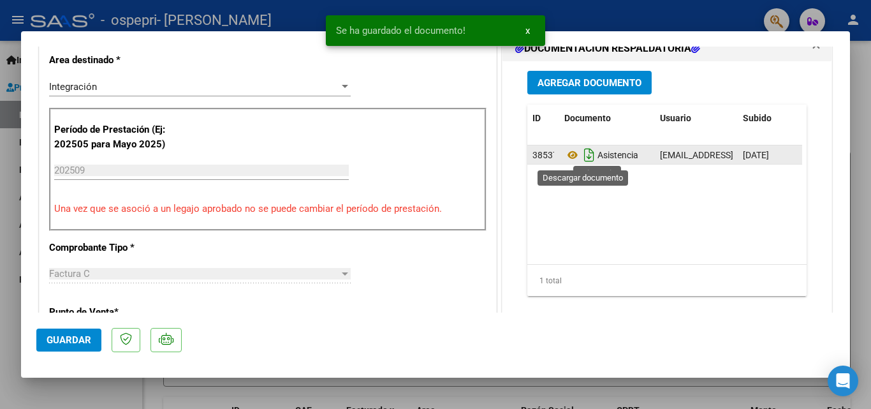
click at [585, 156] on icon "Descargar documento" at bounding box center [589, 155] width 17 height 20
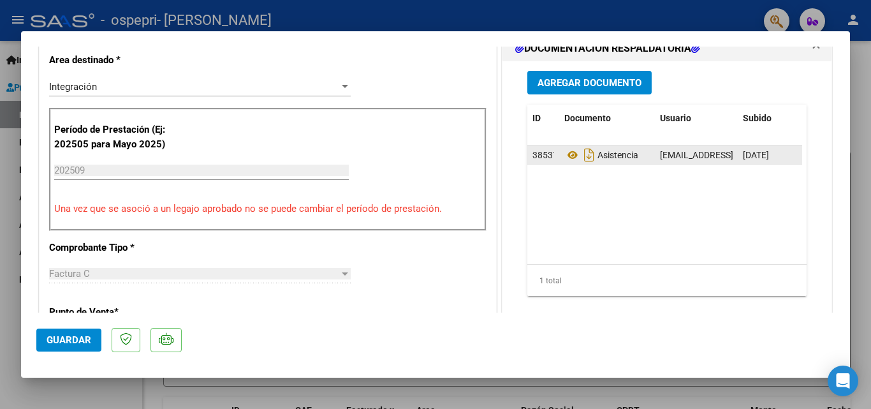
click at [66, 331] on button "Guardar" at bounding box center [68, 339] width 65 height 23
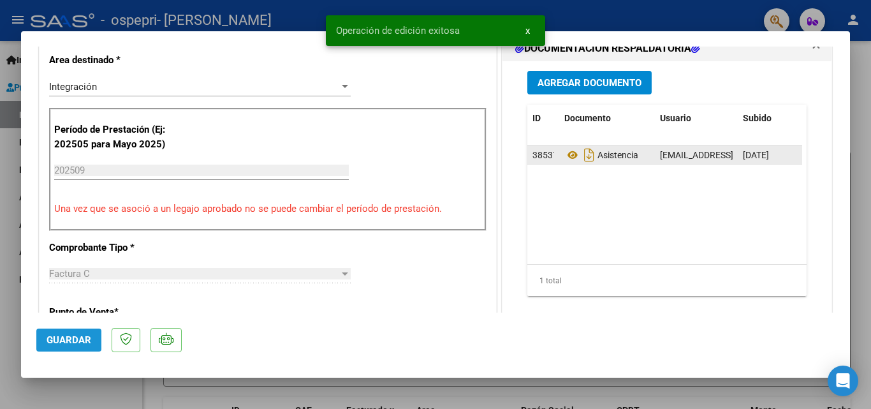
click at [61, 339] on span "Guardar" at bounding box center [69, 339] width 45 height 11
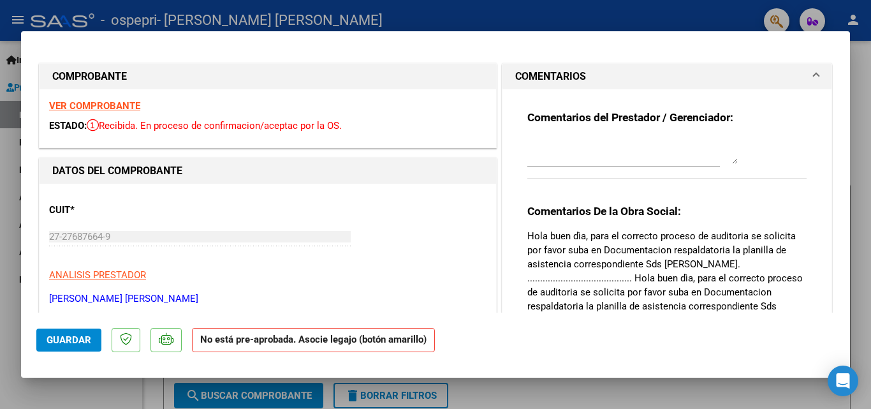
click at [111, 106] on strong "VER COMPROBANTE" at bounding box center [94, 105] width 91 height 11
click at [867, 210] on div at bounding box center [435, 204] width 871 height 409
click at [117, 105] on strong "VER COMPROBANTE" at bounding box center [94, 105] width 91 height 11
click at [84, 106] on strong "VER COMPROBANTE" at bounding box center [94, 105] width 91 height 11
